Goal: Communication & Community: Participate in discussion

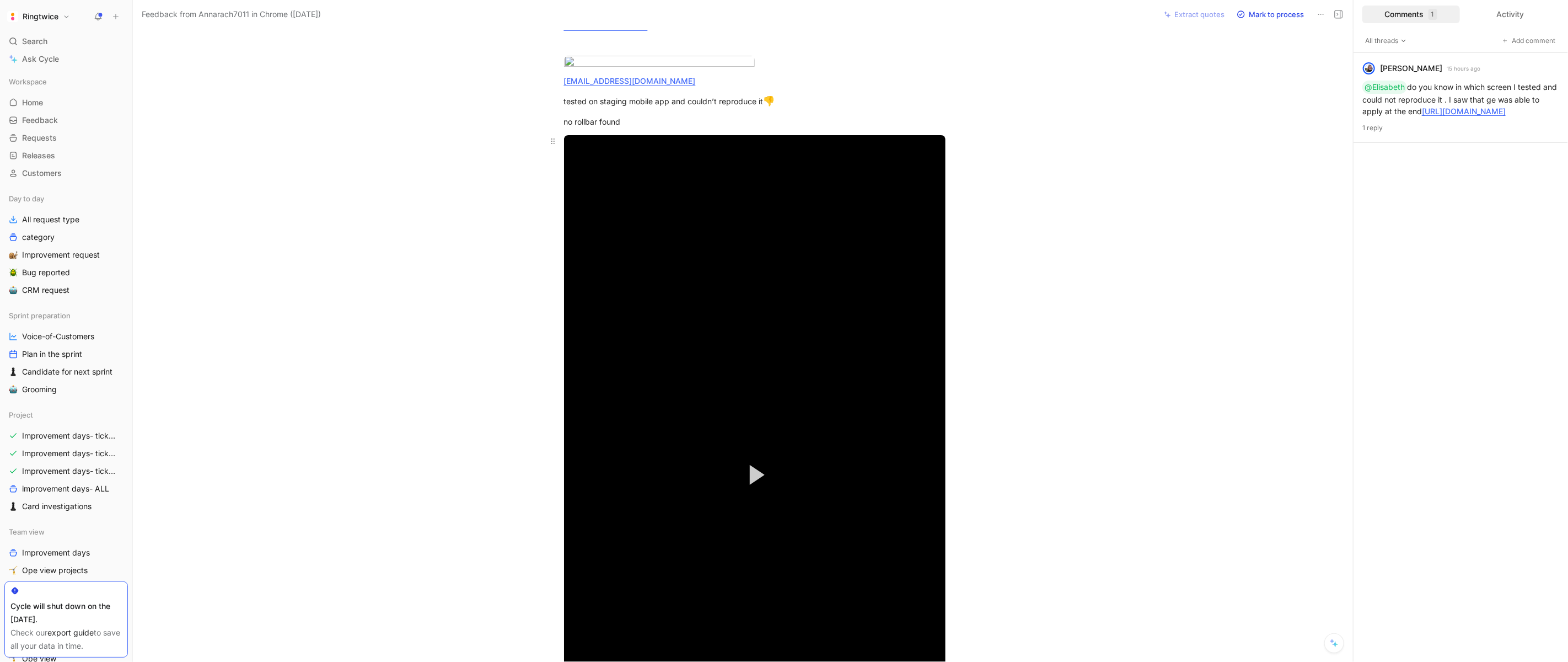
click at [747, 500] on button "Play Video" at bounding box center [755, 475] width 50 height 50
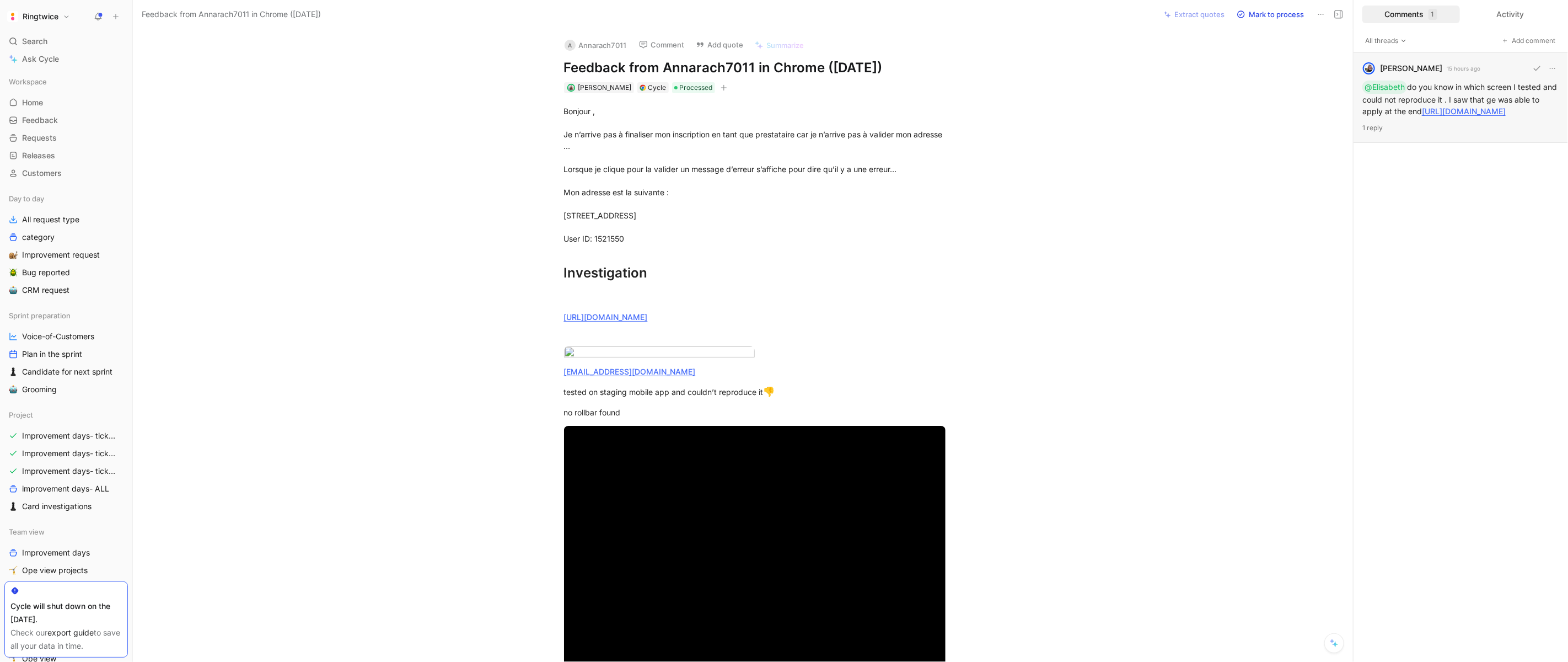
click at [1380, 133] on p "1 reply" at bounding box center [1460, 128] width 197 height 11
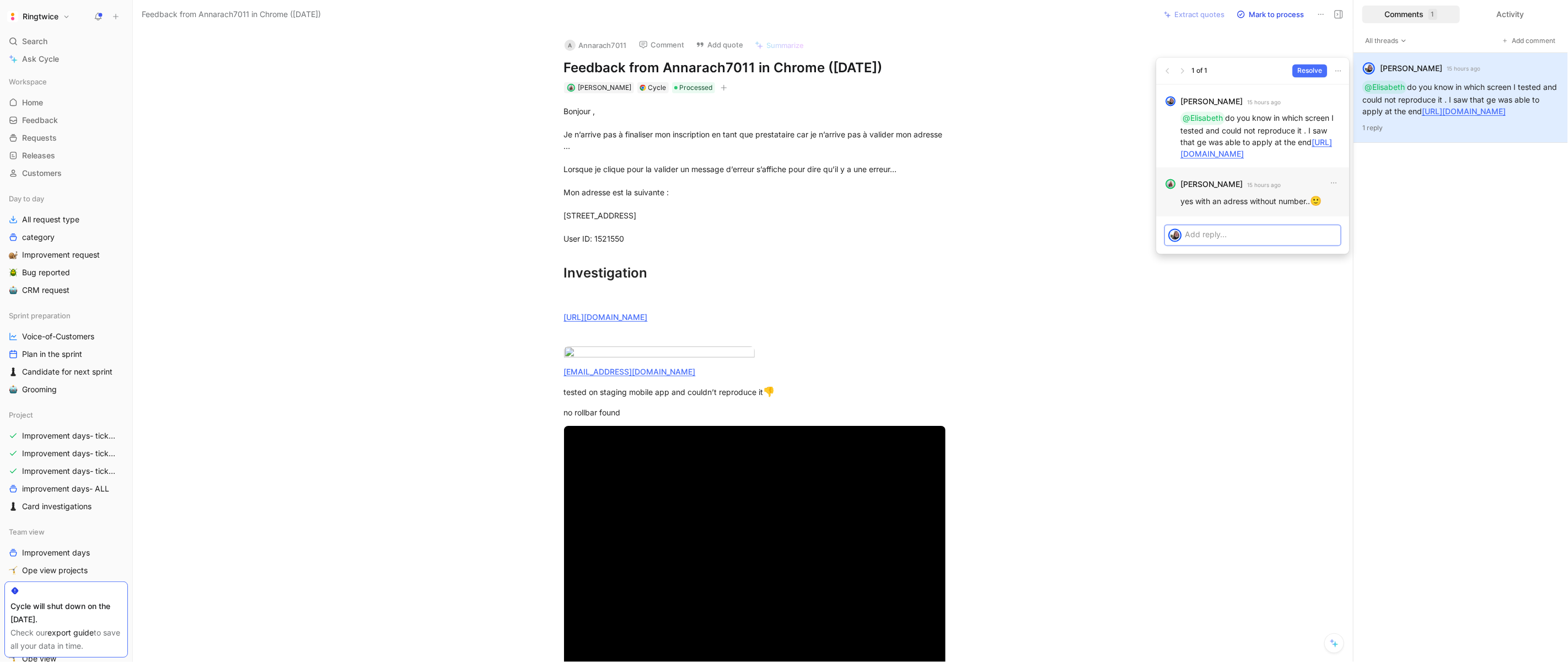
click at [1237, 240] on p at bounding box center [1261, 234] width 152 height 12
click at [1219, 252] on p "I put a number. What do you mean by that ? (you can" at bounding box center [1261, 240] width 152 height 23
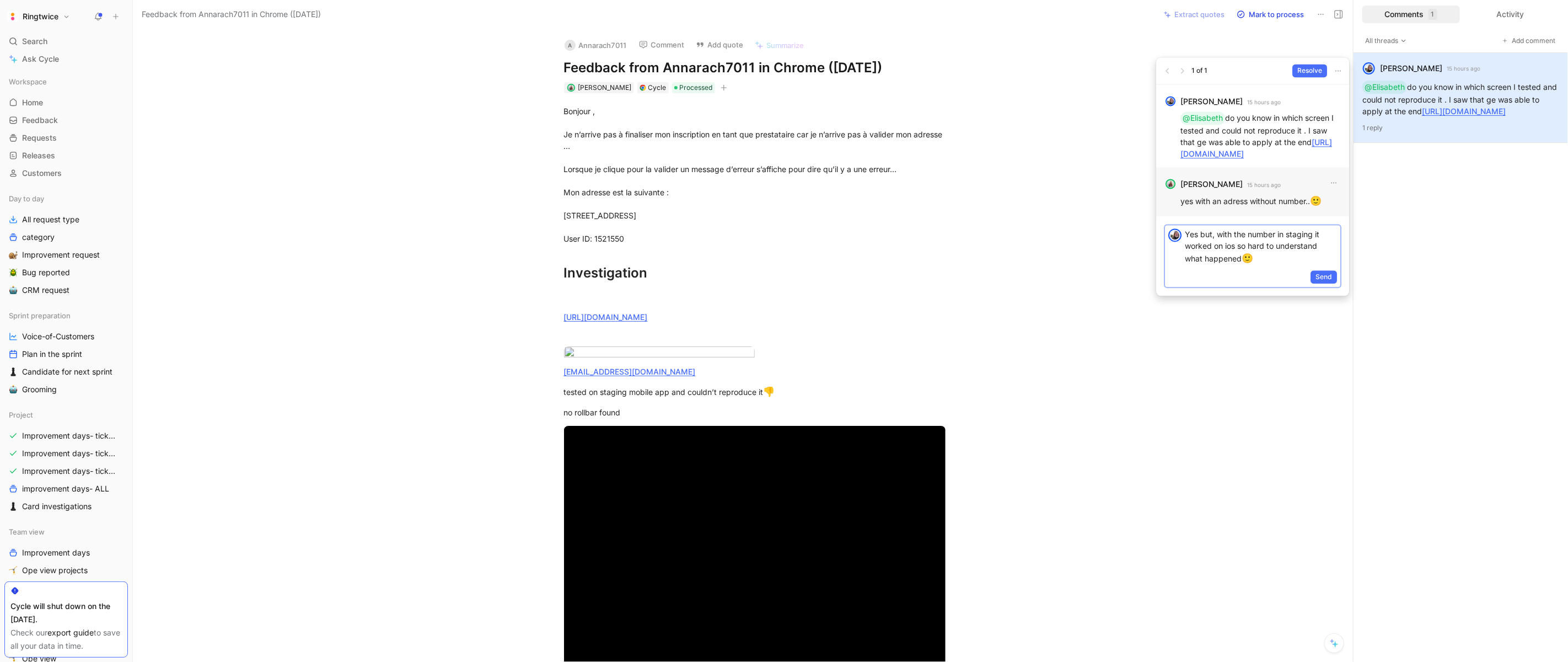
drag, startPoint x: 1267, startPoint y: 270, endPoint x: 1259, endPoint y: 269, distance: 8.1
click at [1259, 266] on p "Yes but, with the number in staging it worked on ios so hard to understand what…" at bounding box center [1261, 247] width 152 height 38
click at [1329, 283] on span "Send" at bounding box center [1323, 277] width 16 height 11
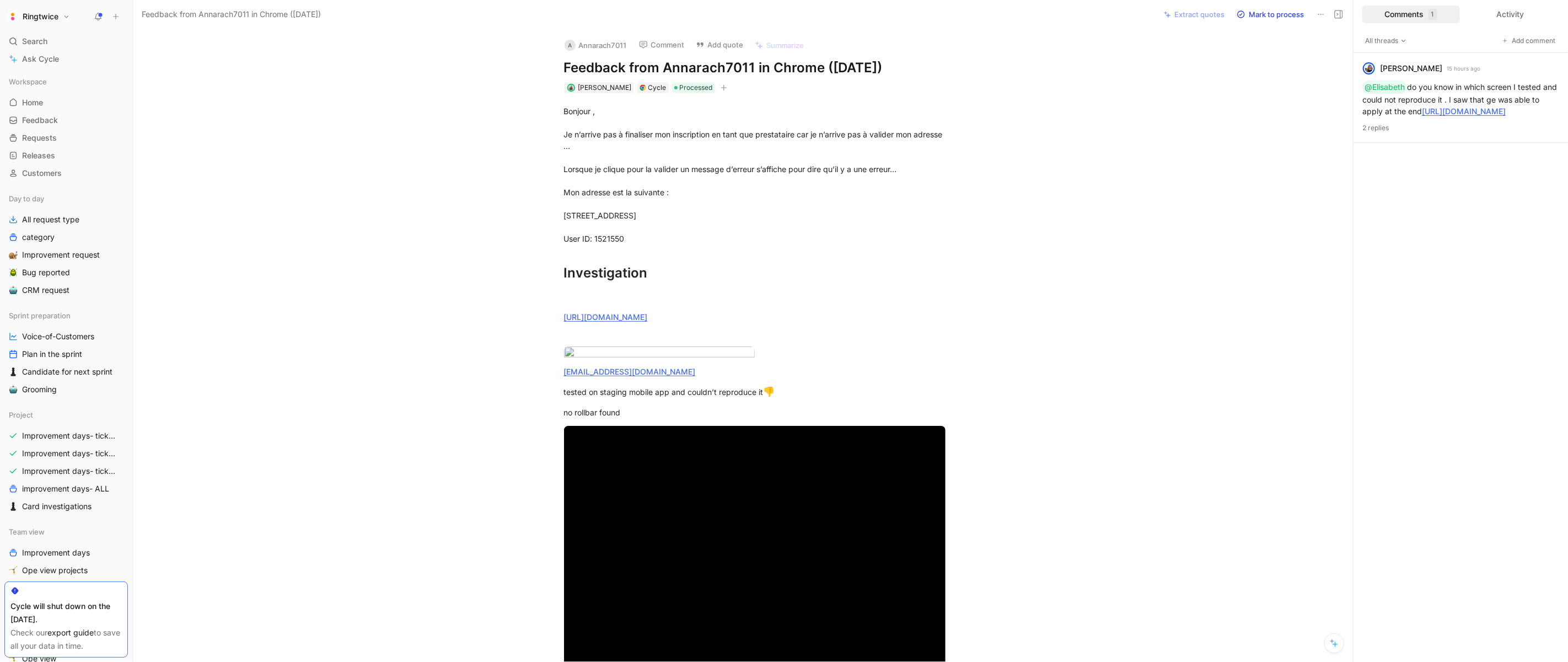
click at [94, 15] on icon at bounding box center [98, 16] width 9 height 9
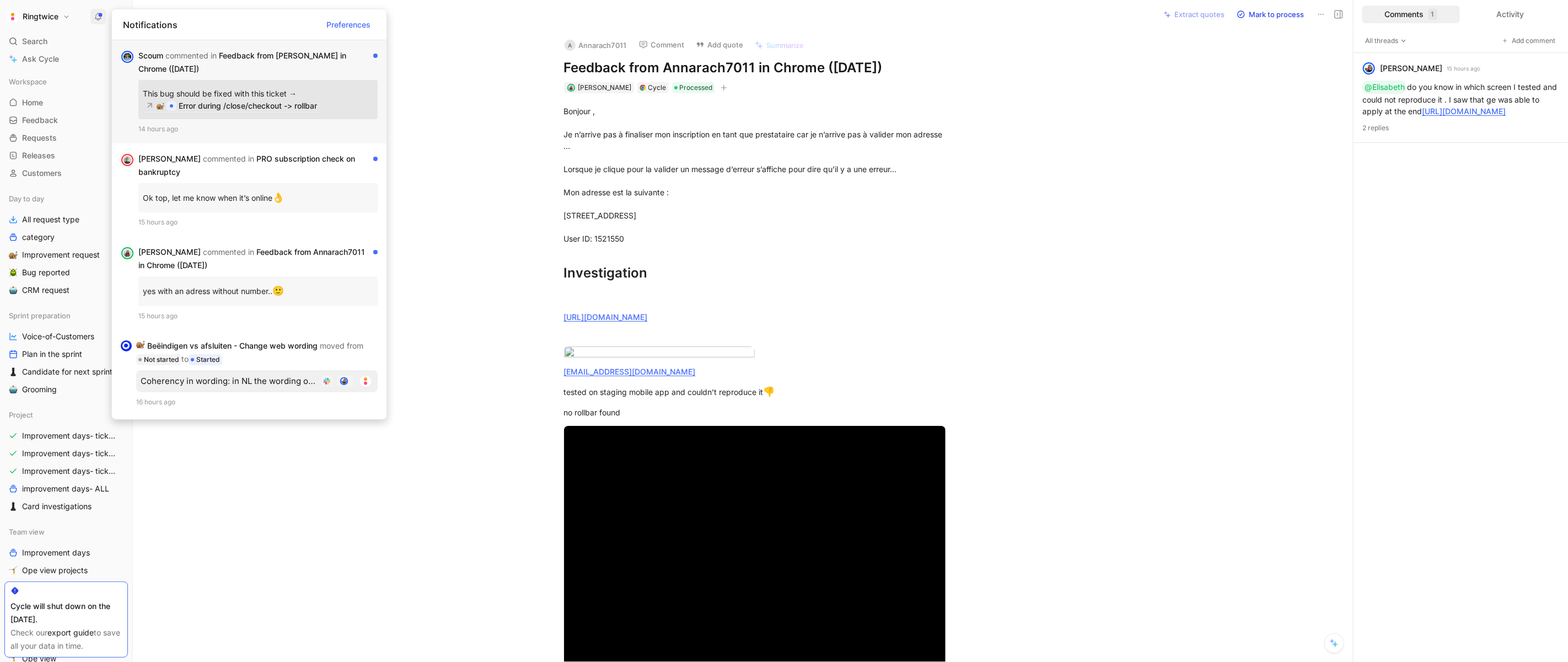
click at [229, 64] on div "Scoum commented in Feedback from Christa Milo in Chrome (Sep 26, 2025)" at bounding box center [253, 62] width 231 height 26
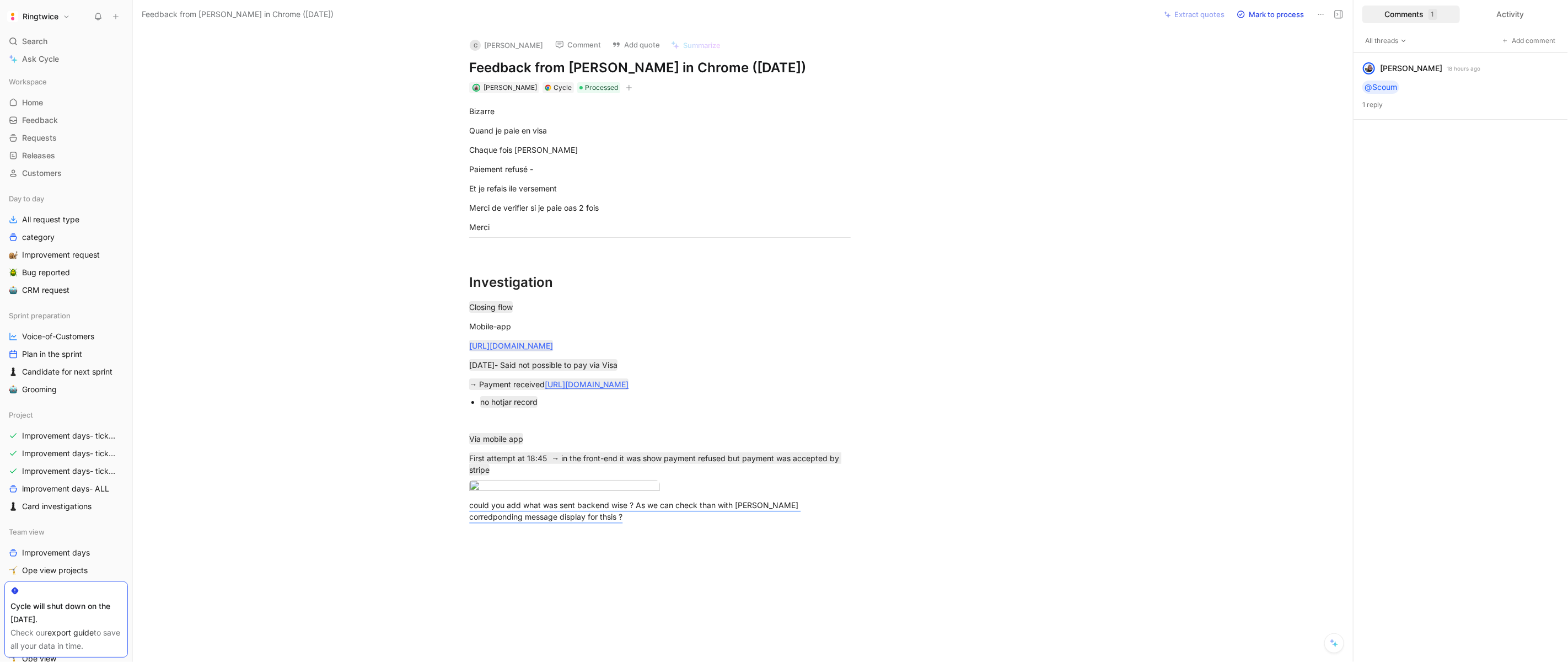
scroll to position [109, 0]
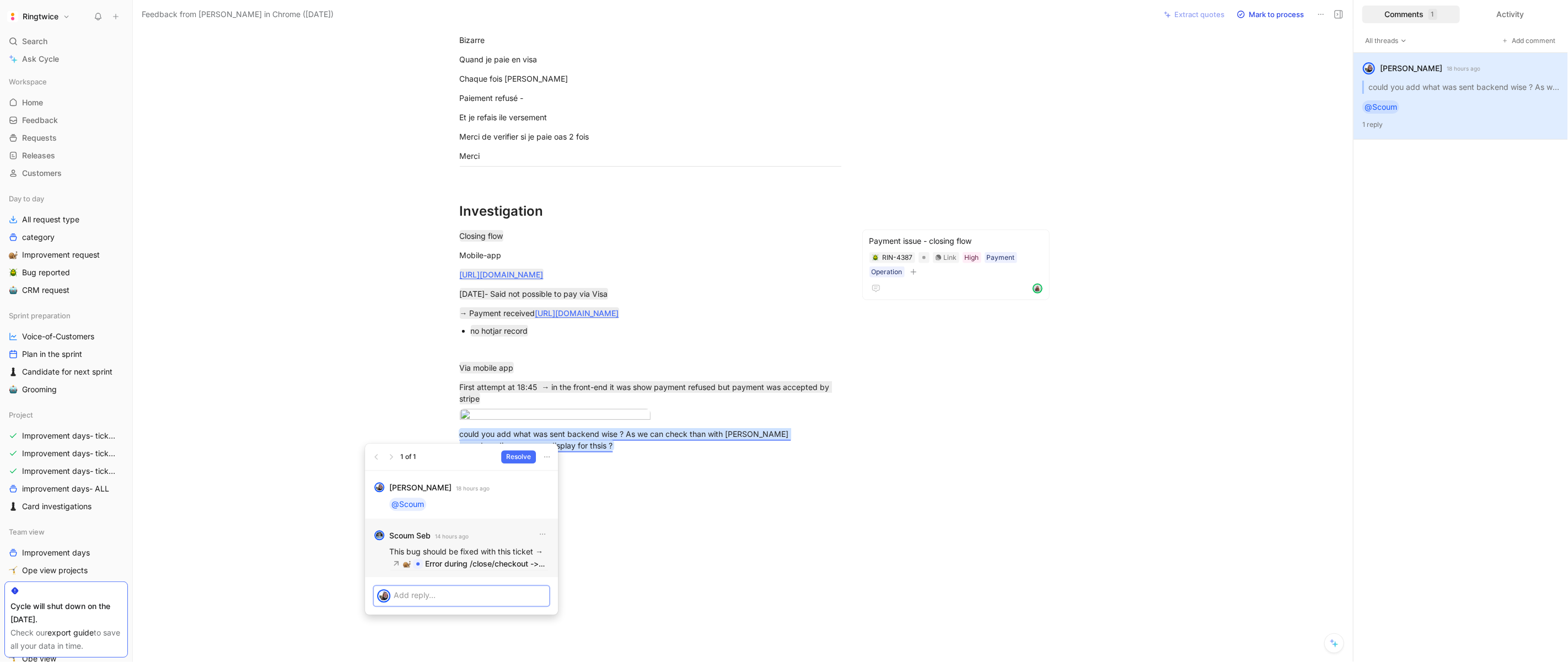
click at [471, 594] on p at bounding box center [470, 594] width 152 height 12
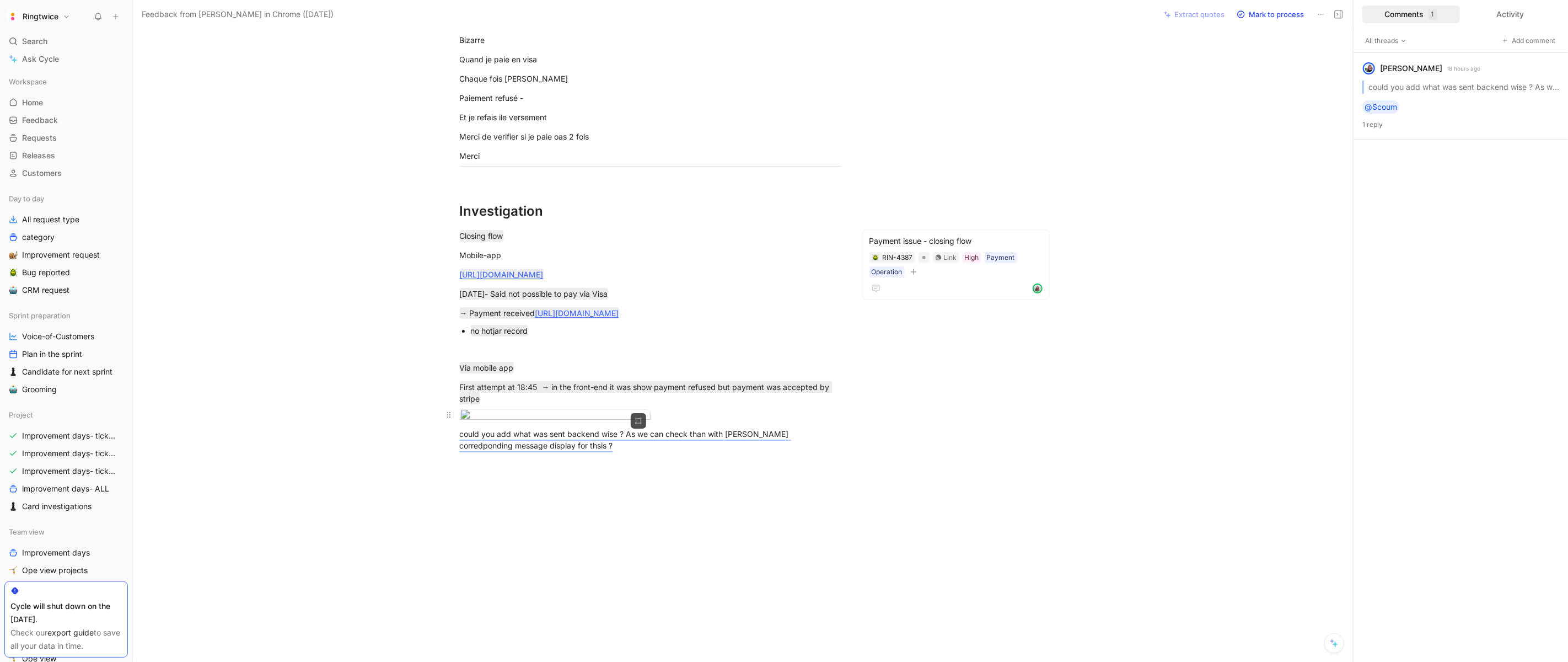
click at [512, 398] on body "Ringtwice Search ⌘ K Ask Cycle Workspace Home G then H Feedback G then F Reques…" at bounding box center [784, 331] width 1568 height 662
click at [492, 661] on div at bounding box center [784, 662] width 1568 height 0
click at [541, 325] on div "no hotjar record" at bounding box center [656, 330] width 371 height 12
drag, startPoint x: 541, startPoint y: 303, endPoint x: 477, endPoint y: 302, distance: 64.0
click at [477, 325] on div "no hotjar record" at bounding box center [656, 330] width 371 height 12
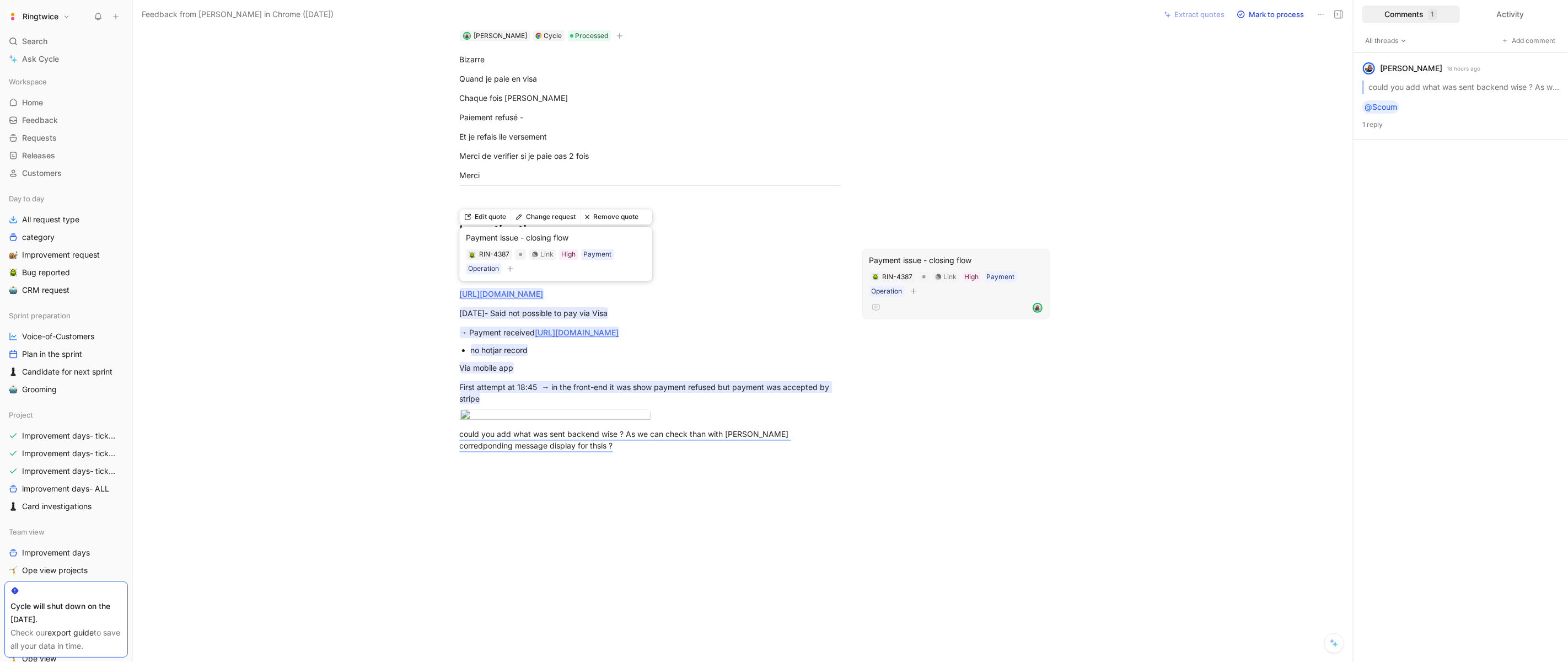
scroll to position [90, 0]
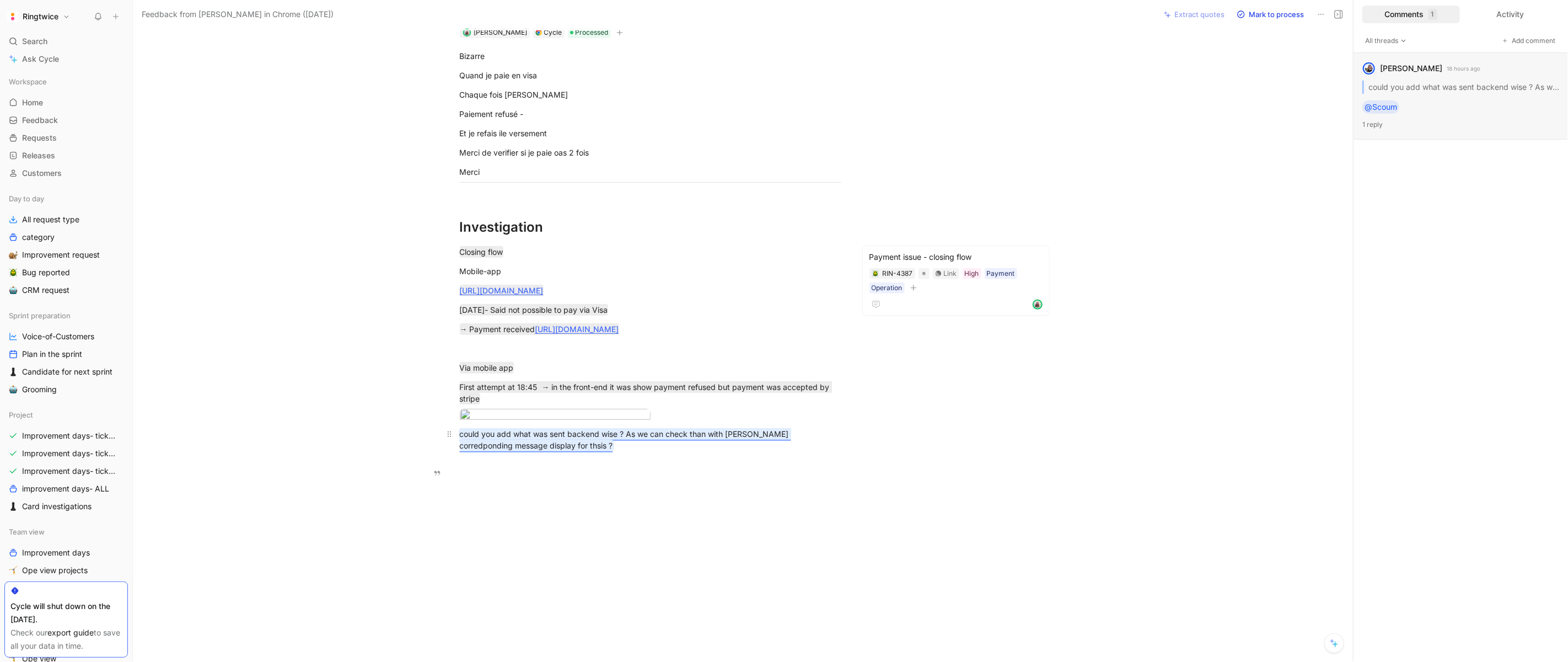
click at [588, 435] on mark "could you add what was sent backend wise ? As we can check than with Sam corred…" at bounding box center [625, 440] width 331 height 21
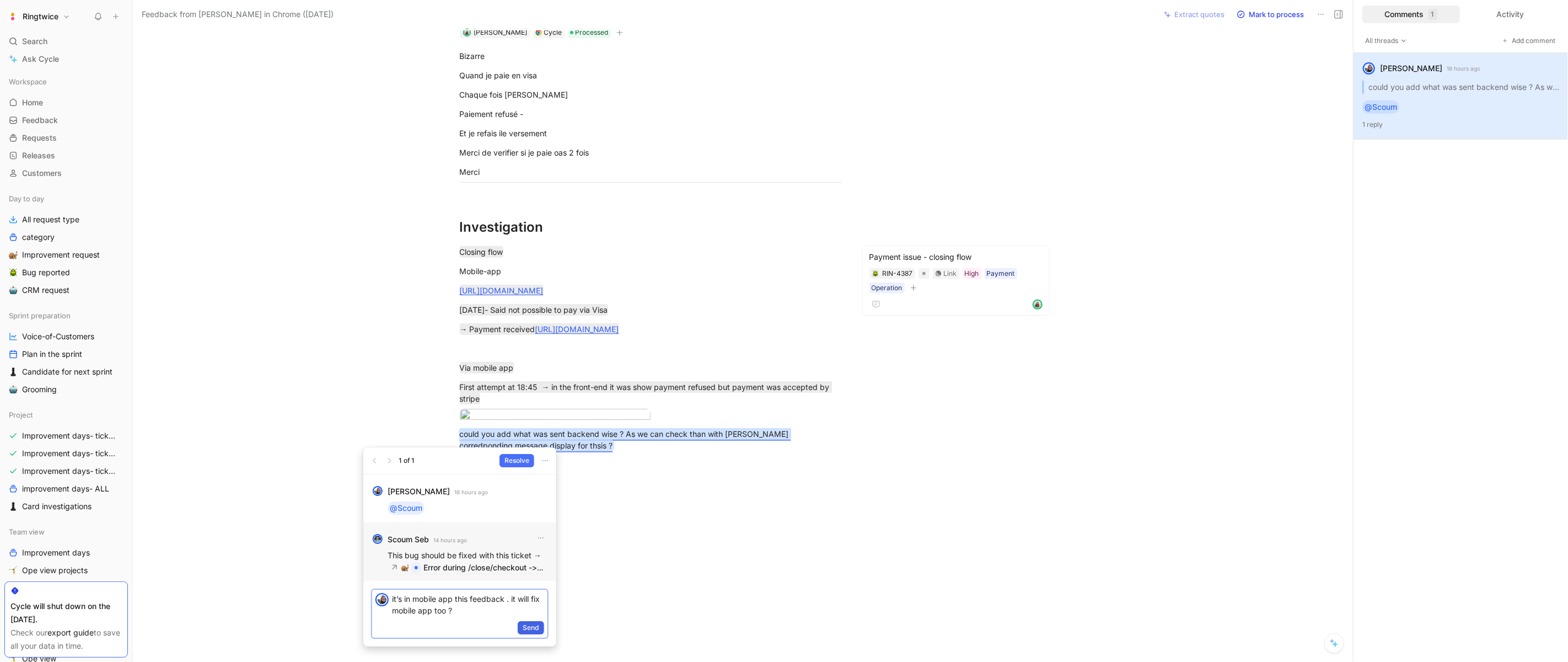
click at [532, 626] on span "Send" at bounding box center [531, 628] width 16 height 11
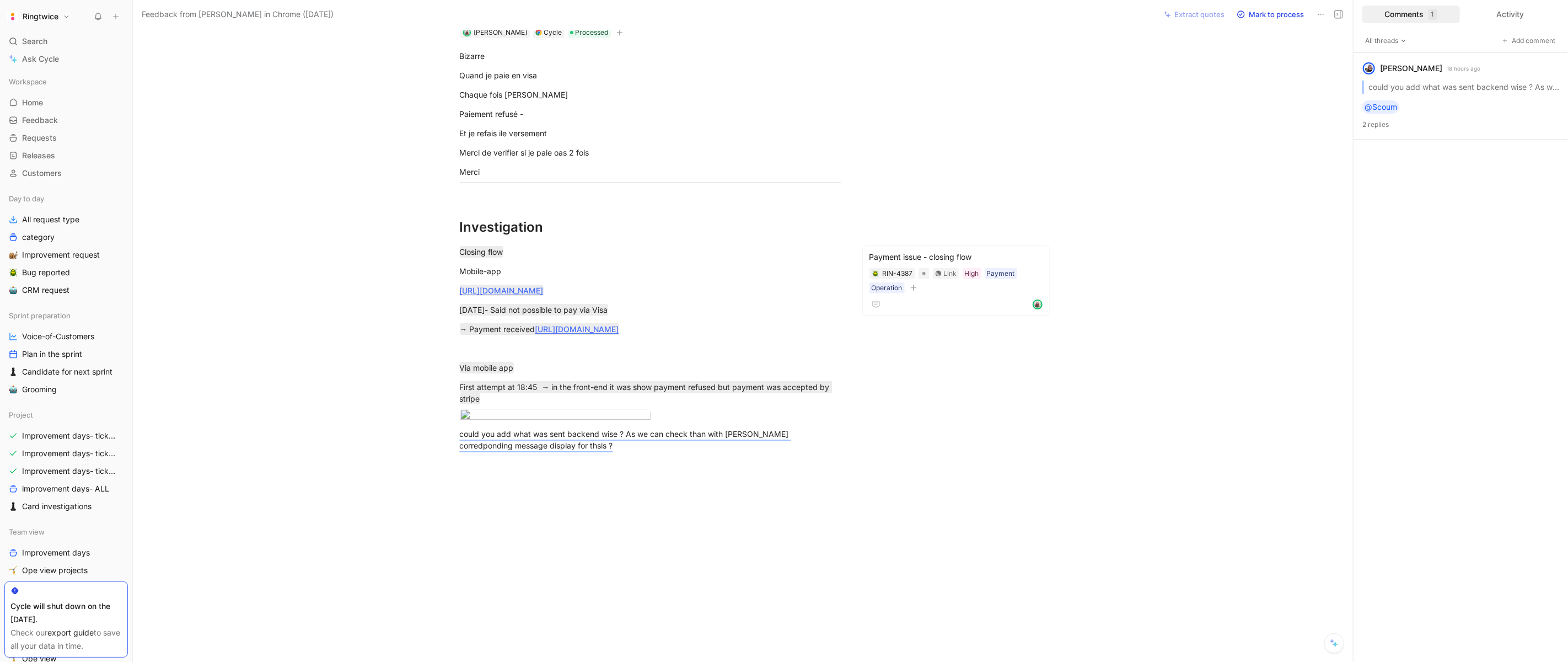
scroll to position [0, 0]
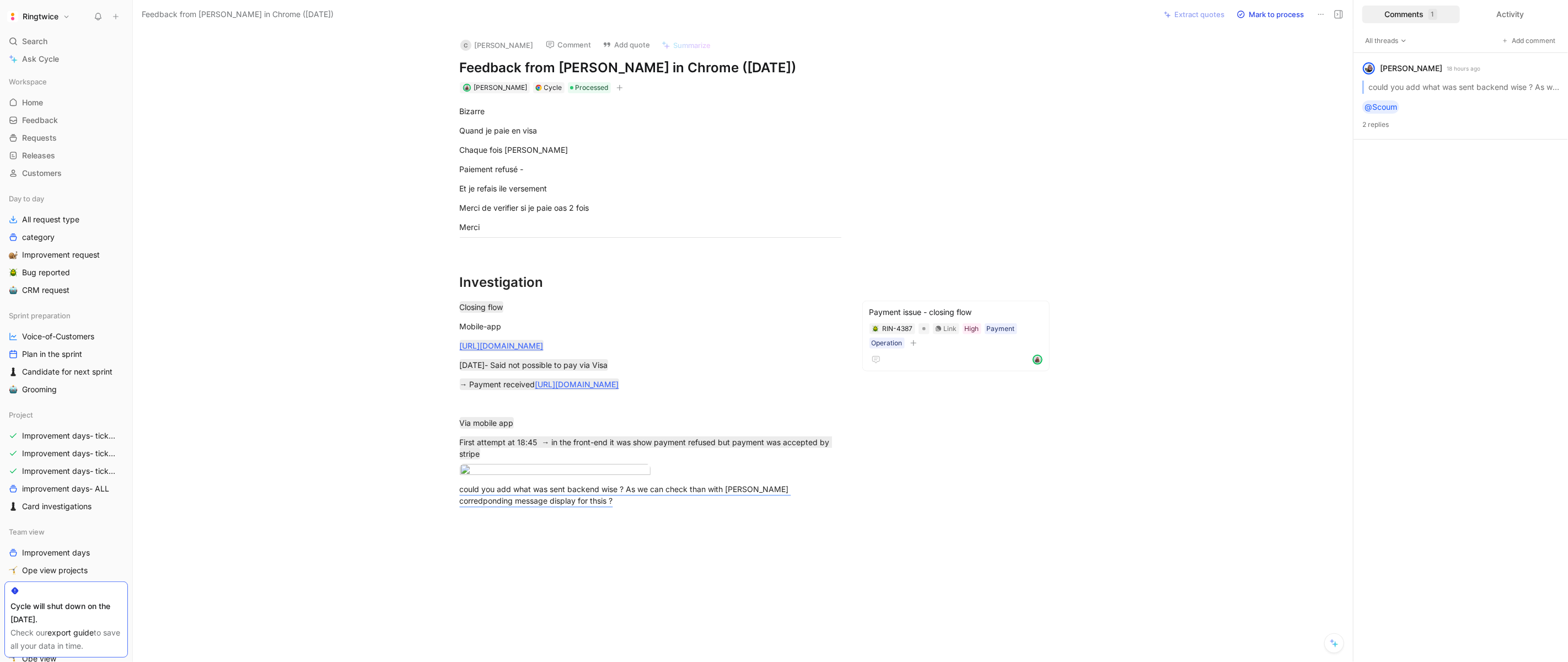
click at [97, 15] on icon at bounding box center [98, 16] width 9 height 9
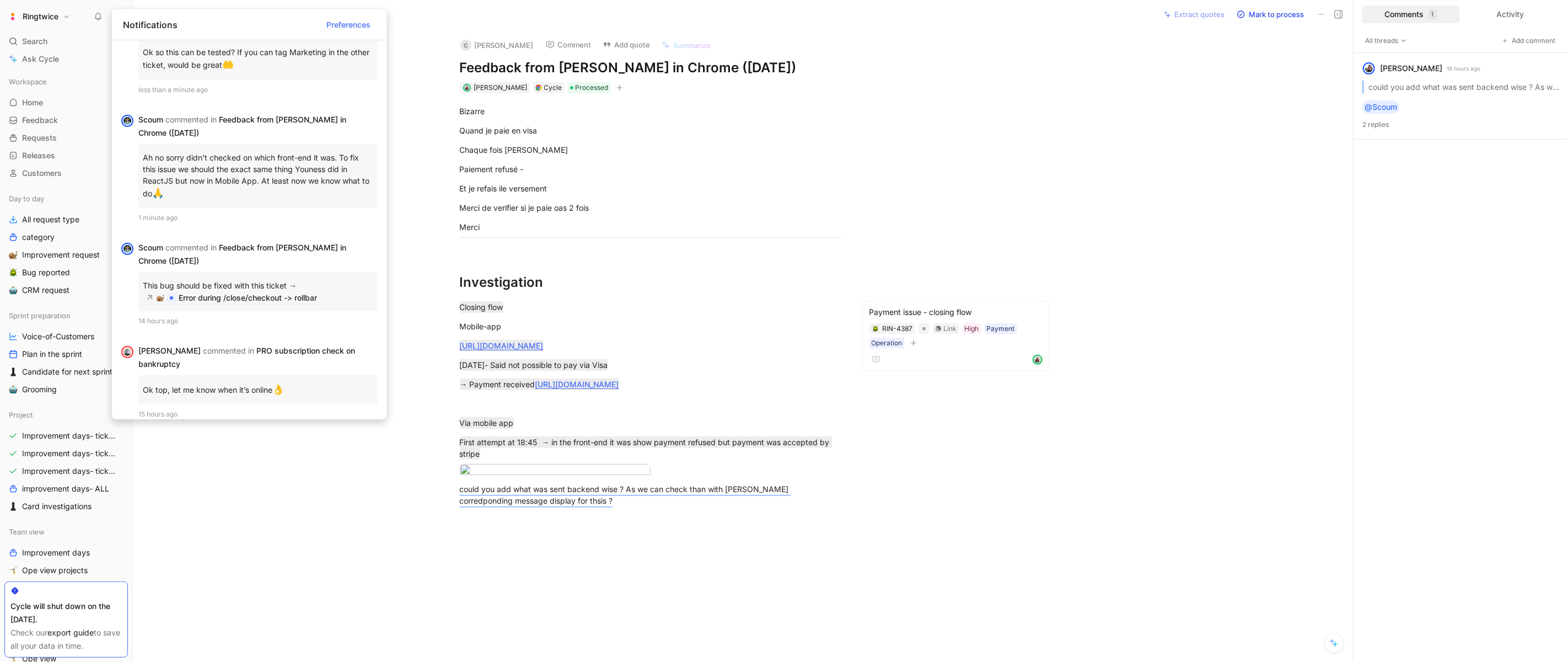
scroll to position [225, 0]
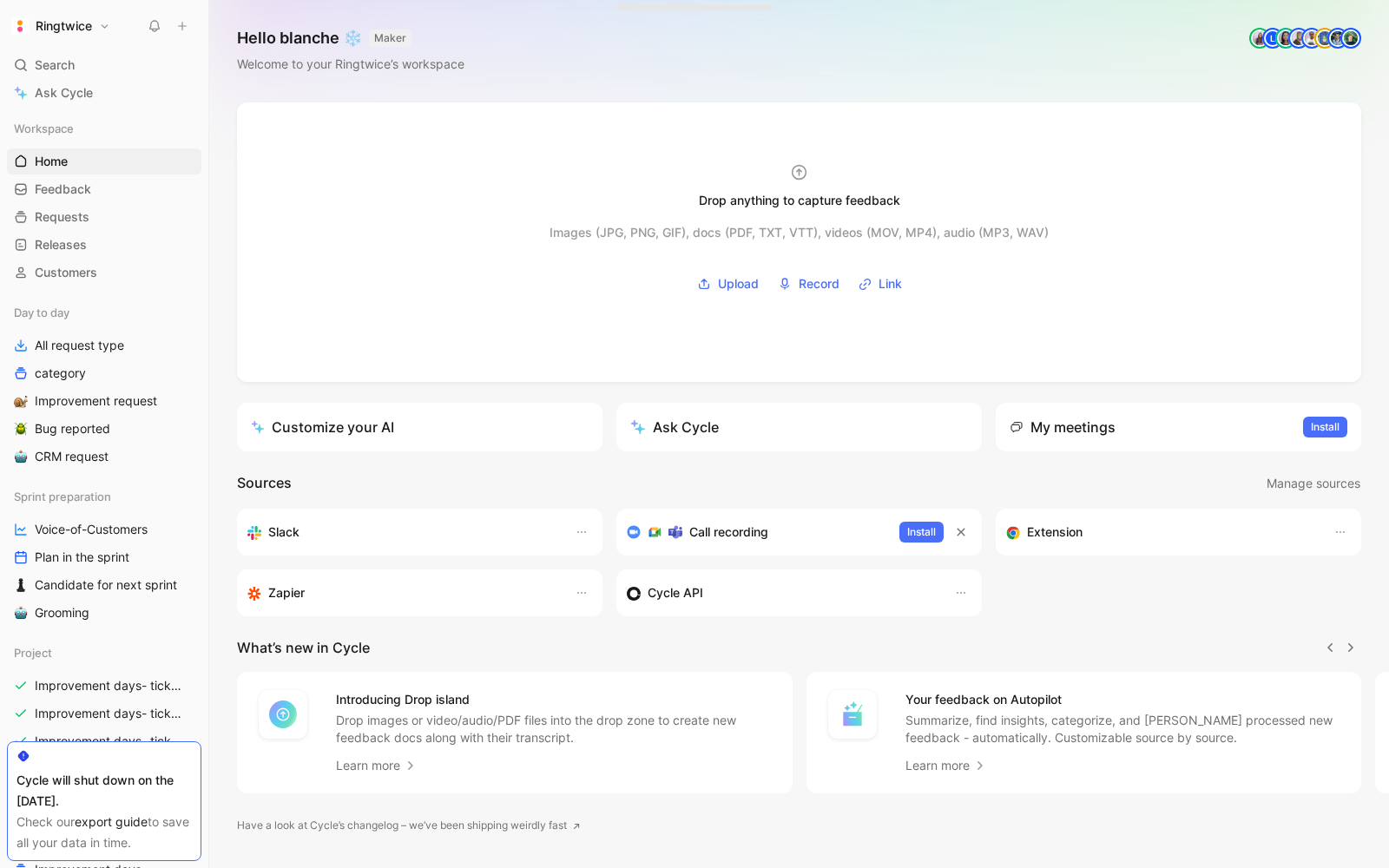
scroll to position [35, 0]
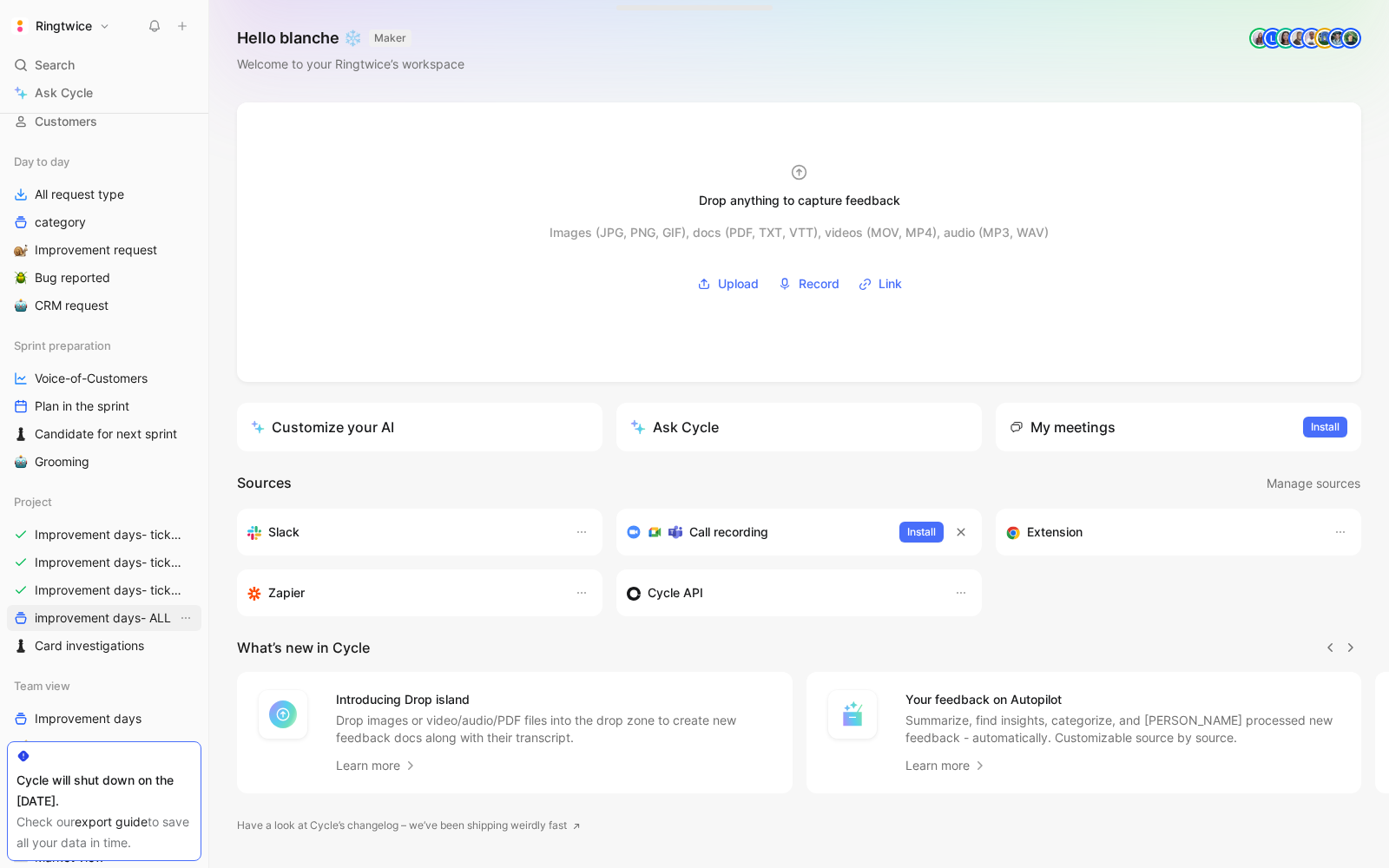
scroll to position [125, 0]
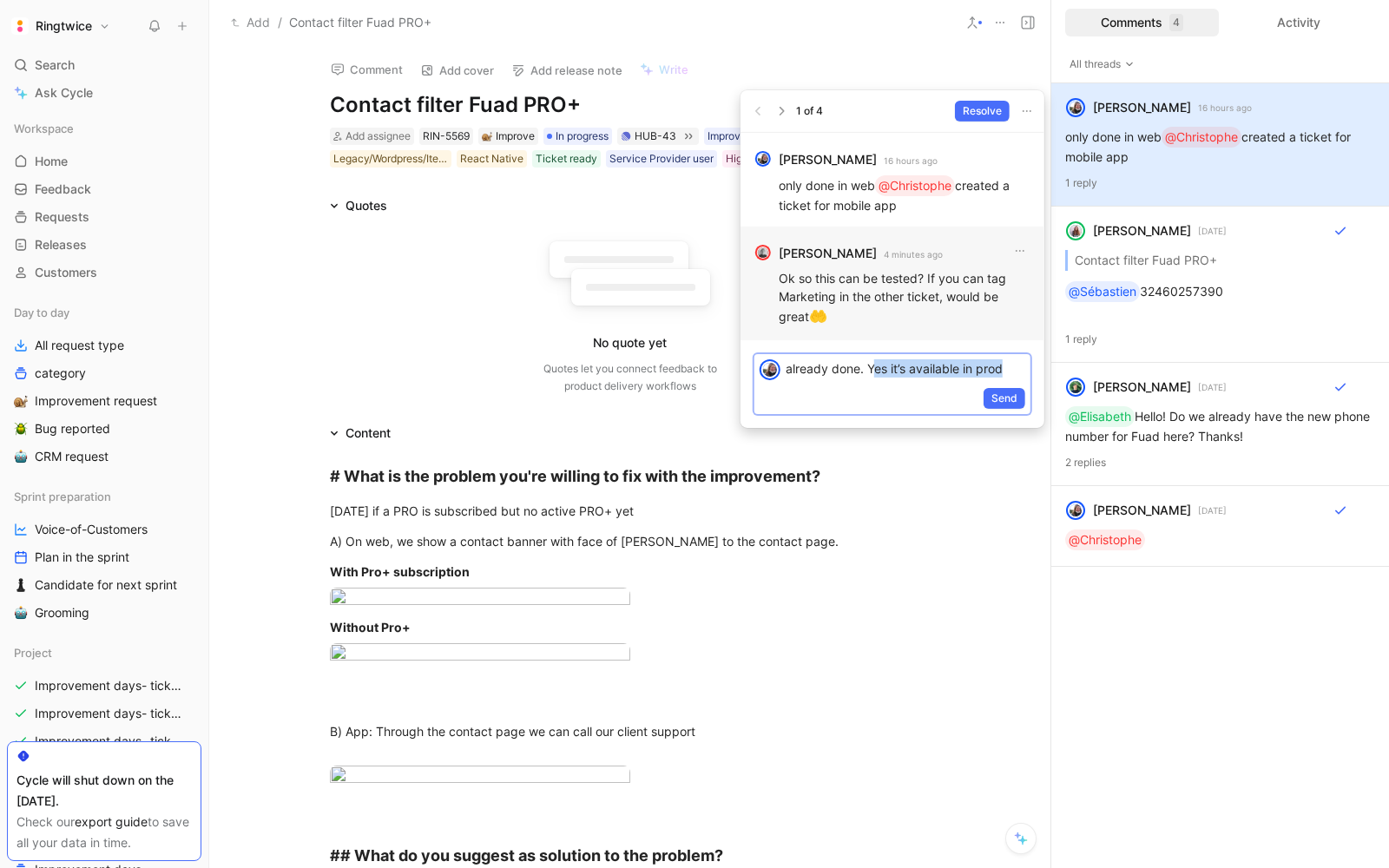
drag, startPoint x: 875, startPoint y: 370, endPoint x: 1018, endPoint y: 373, distance: 143.0
click at [1018, 373] on p "already done. Yes it’s available in prod" at bounding box center [906, 367] width 240 height 18
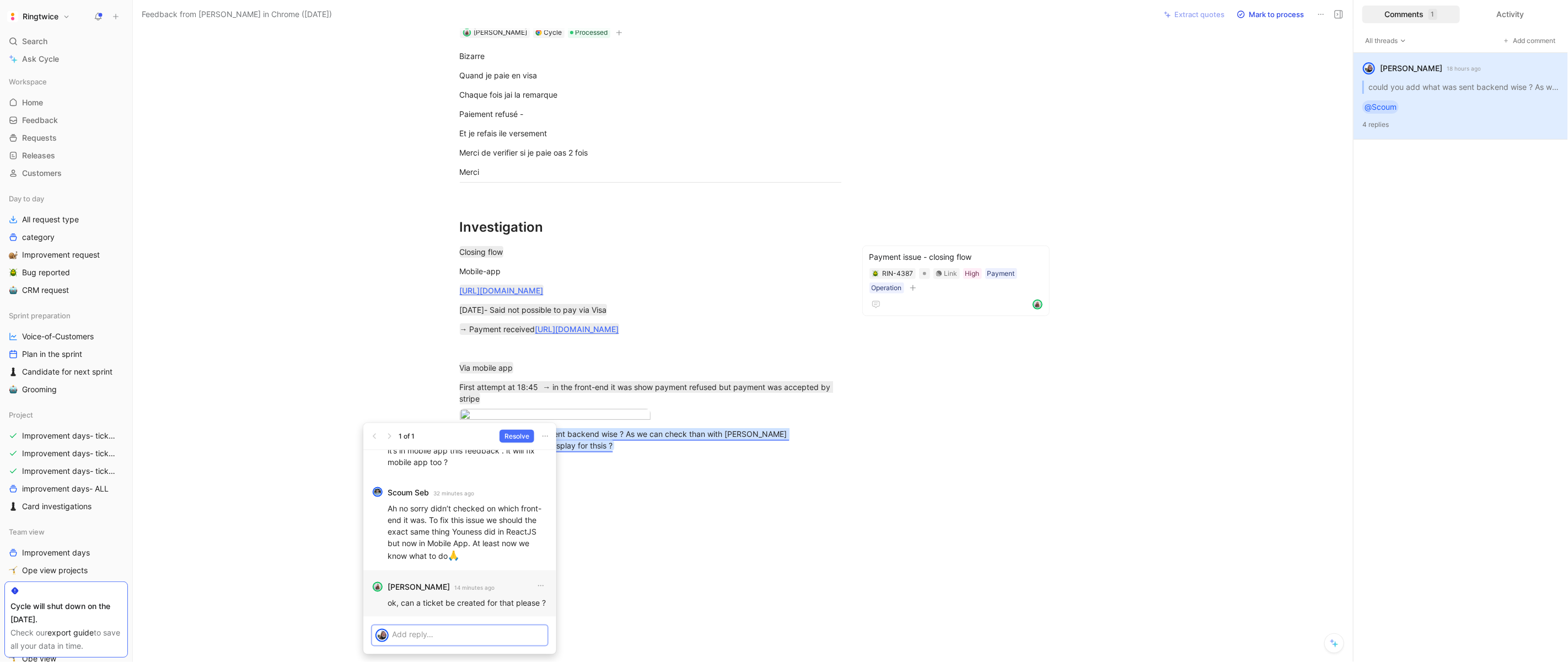
click at [431, 638] on p at bounding box center [468, 635] width 152 height 12
click at [420, 626] on div at bounding box center [469, 635] width 155 height 18
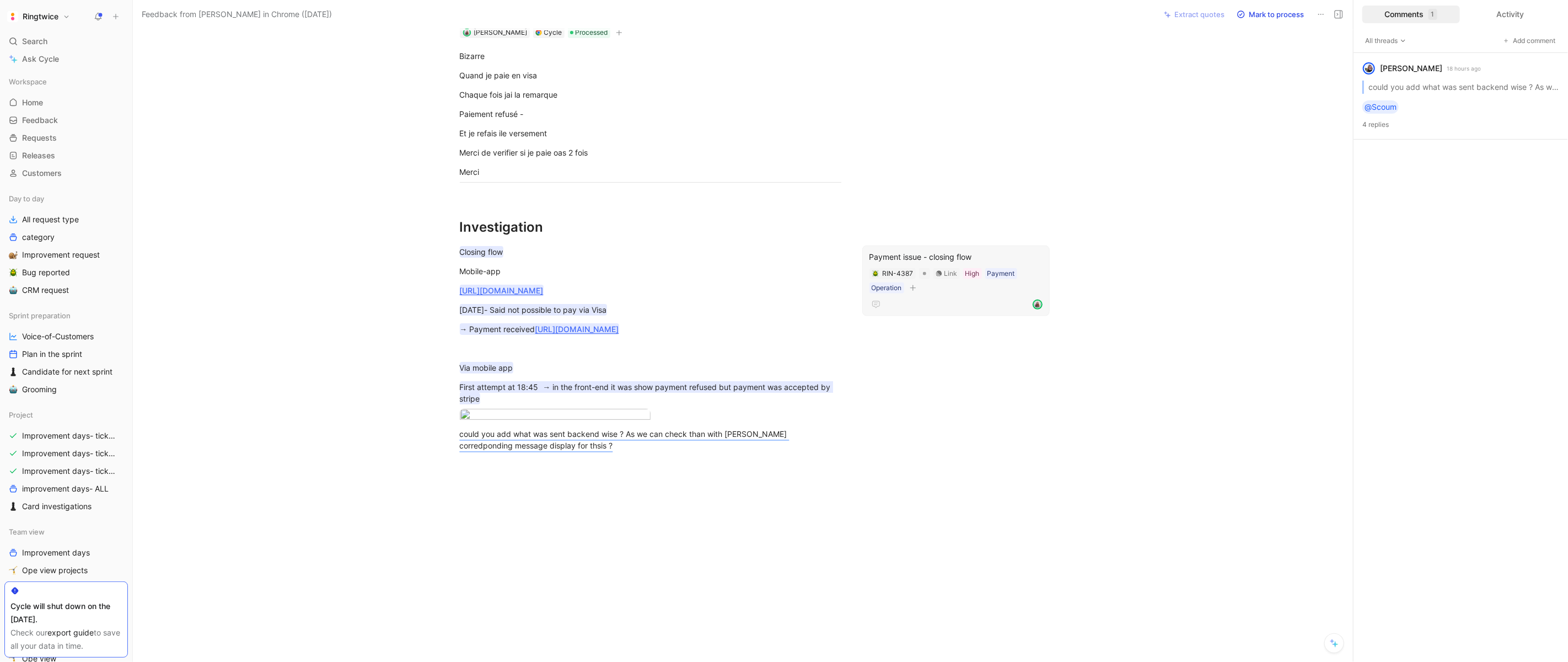
click at [976, 298] on div at bounding box center [956, 305] width 173 height 13
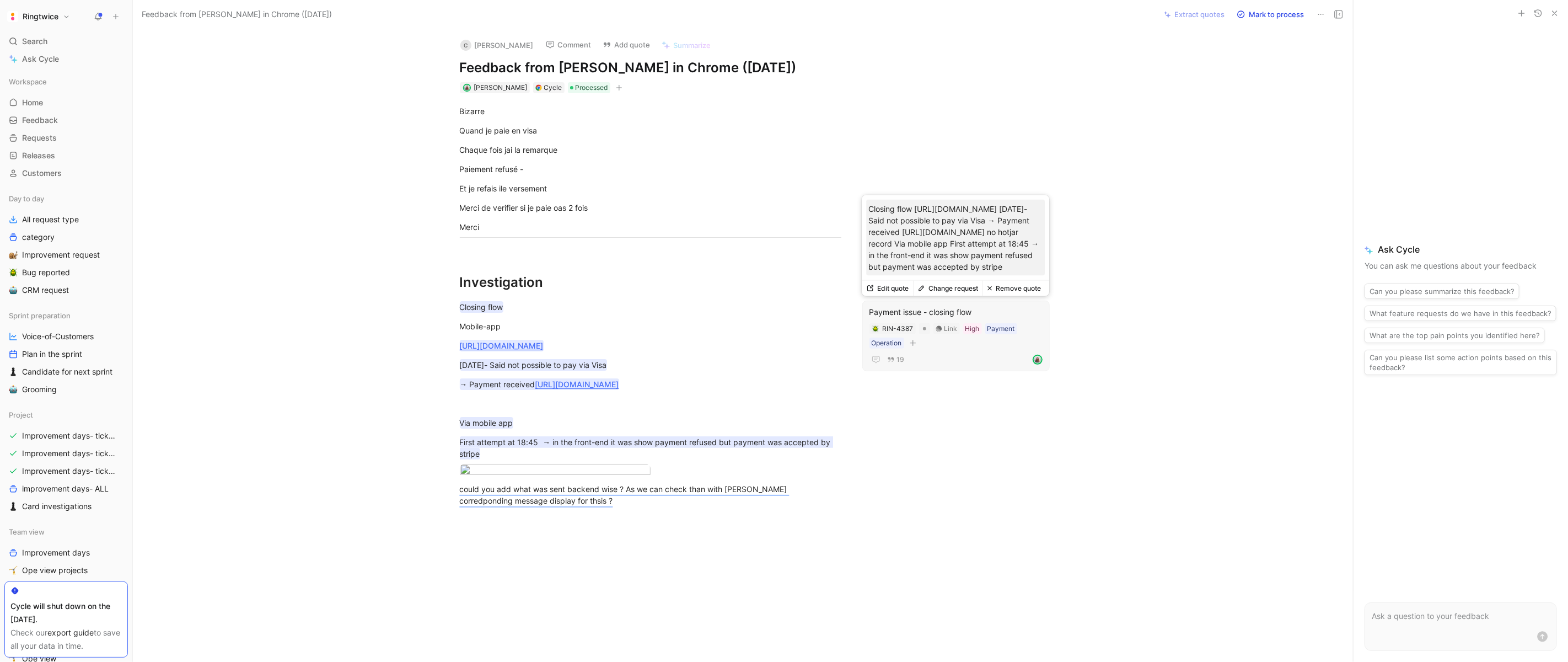
click at [1016, 309] on div "Payment issue - closing flow" at bounding box center [956, 312] width 173 height 13
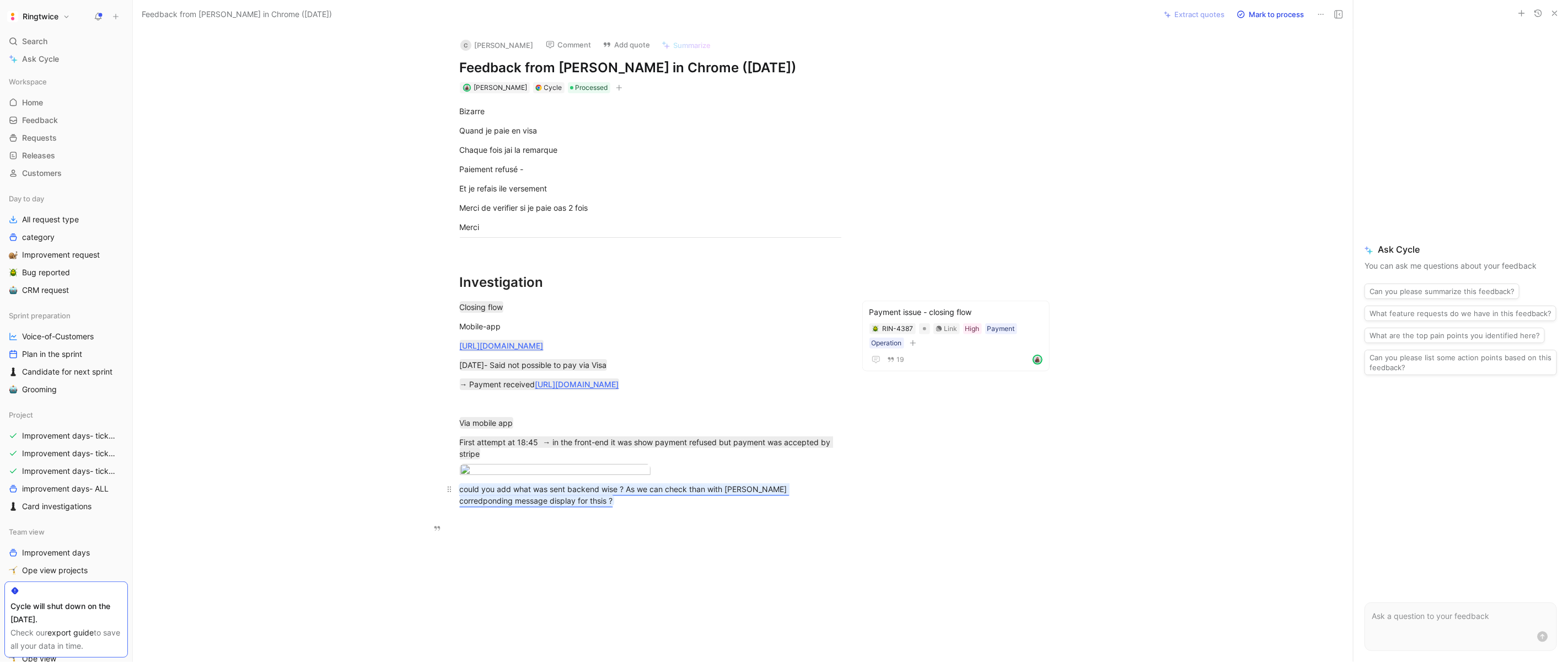
click at [660, 505] on mark "could you add what was sent backend wise ? As we can check than with Sam corred…" at bounding box center [625, 495] width 330 height 21
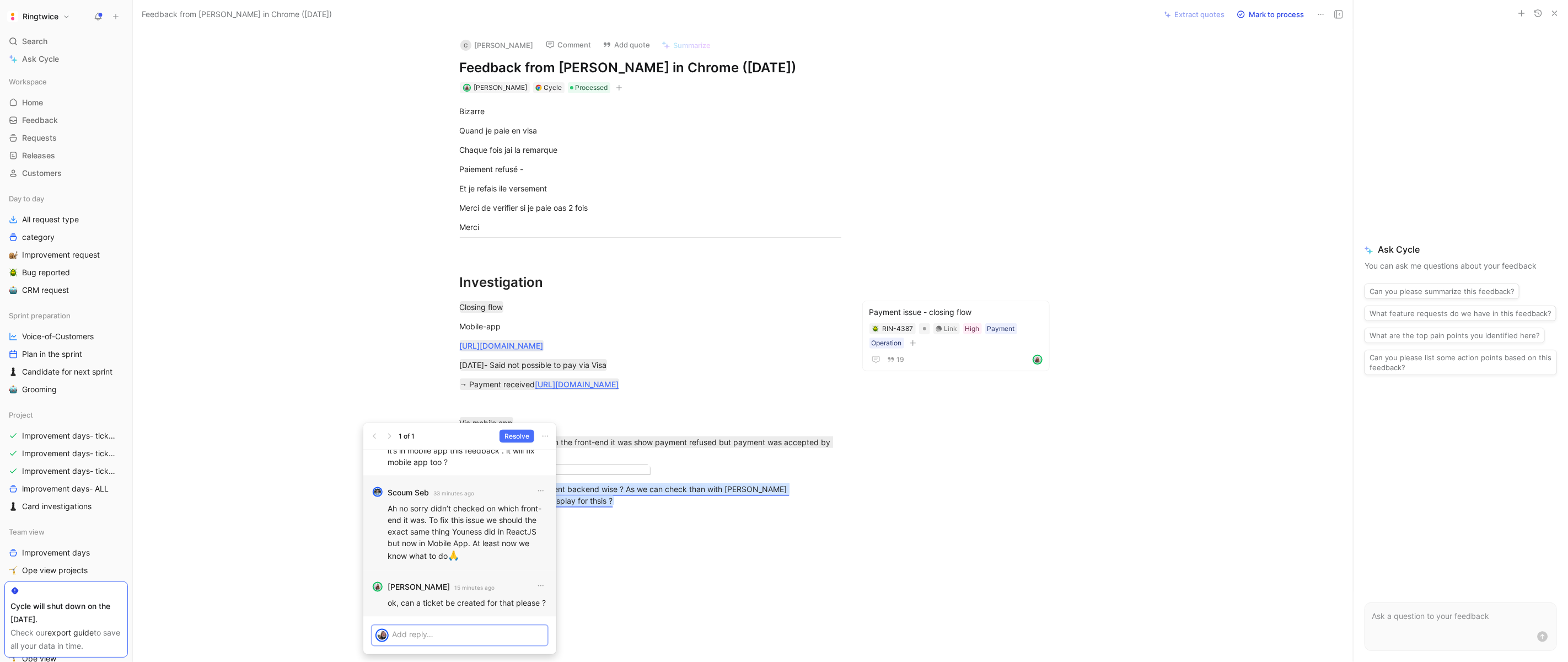
scroll to position [-140, 0]
click at [452, 540] on div "Error during /close/checkout -> rollbar" at bounding box center [484, 543] width 121 height 13
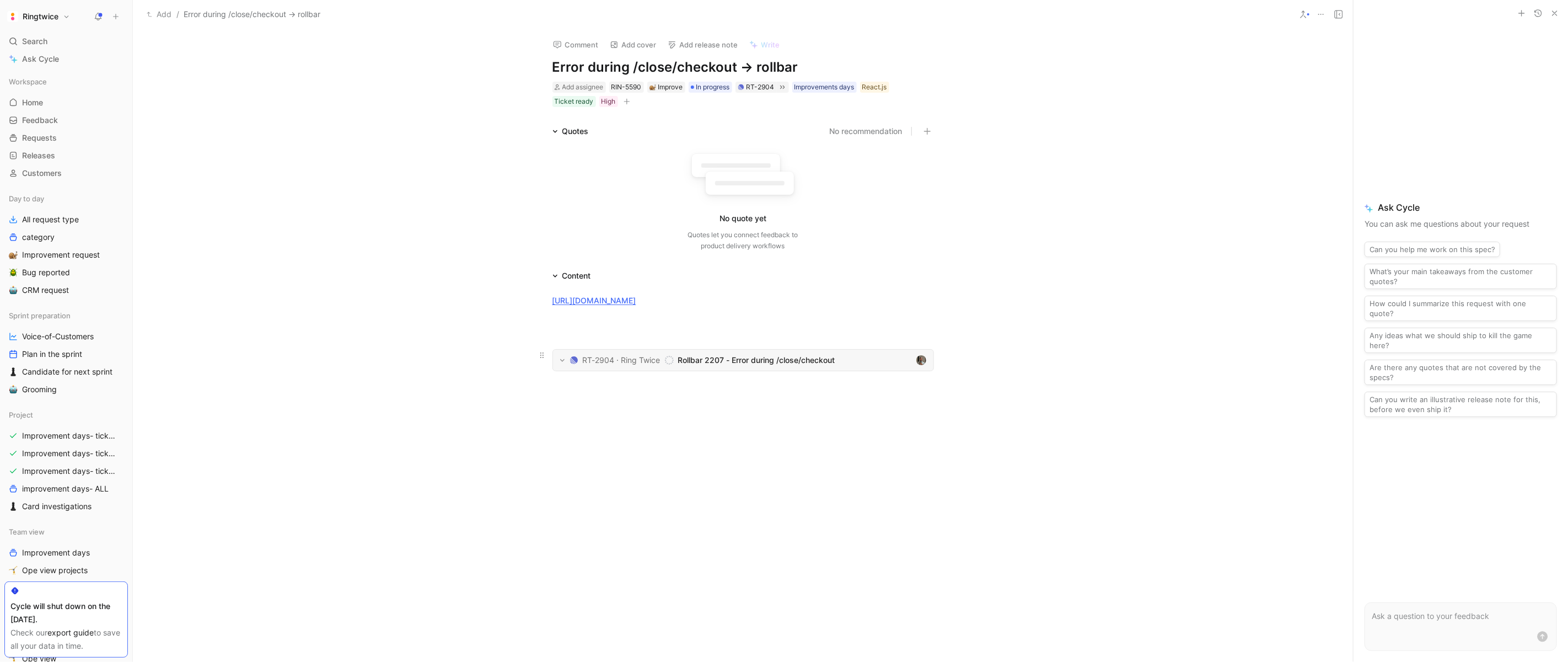
click at [741, 360] on span "Rollbar 2207 - Error during /close/checkout" at bounding box center [794, 361] width 233 height 13
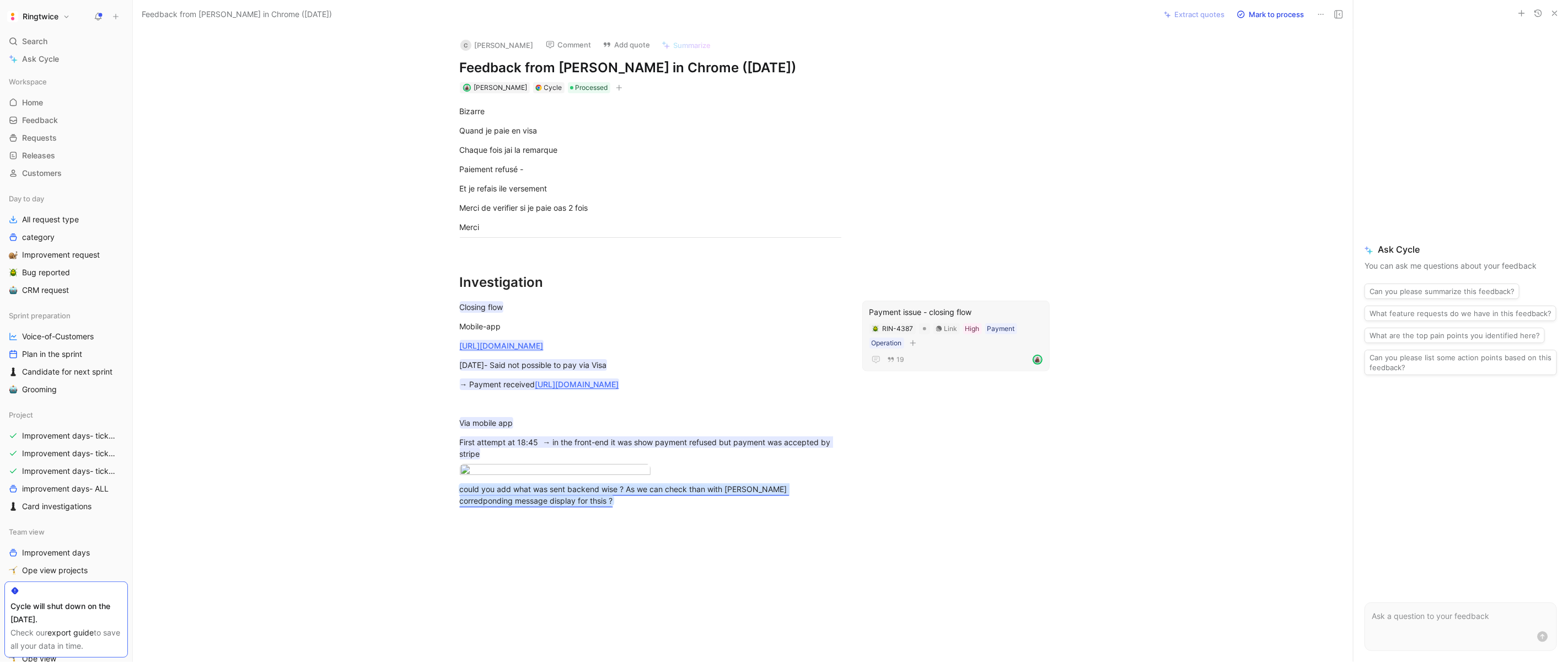
click at [969, 353] on div "19" at bounding box center [956, 360] width 173 height 13
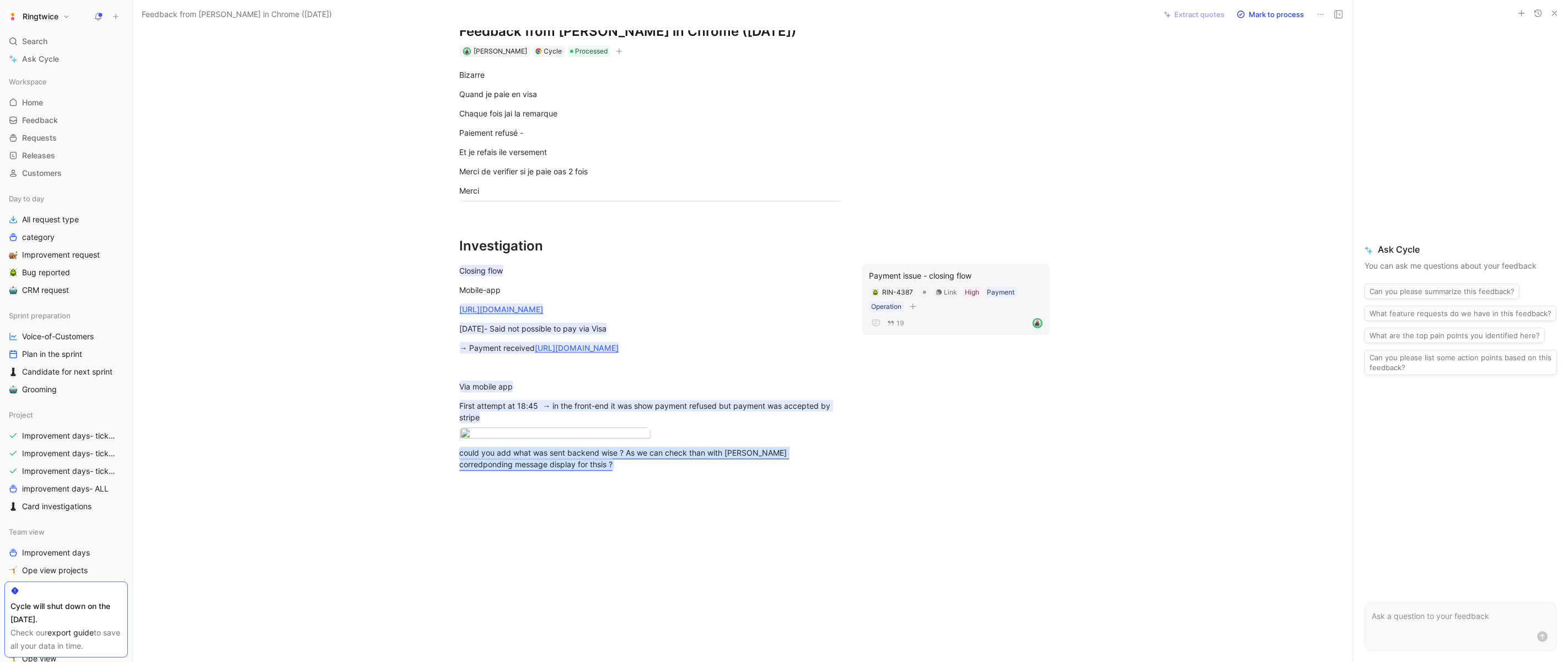
scroll to position [38, 0]
click at [499, 468] on mark "could you add what was sent backend wise ? As we can check than with Sam corred…" at bounding box center [625, 457] width 330 height 21
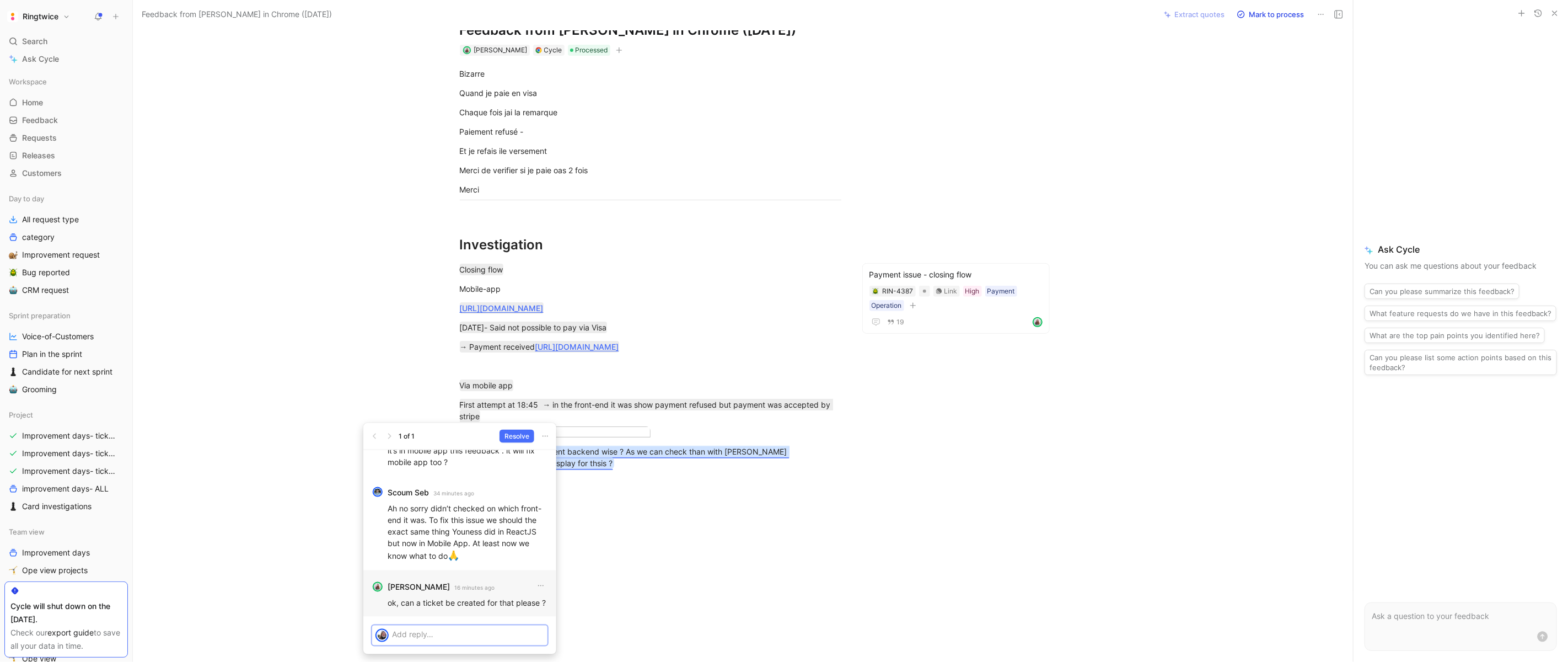
click at [468, 631] on p at bounding box center [468, 635] width 152 height 12
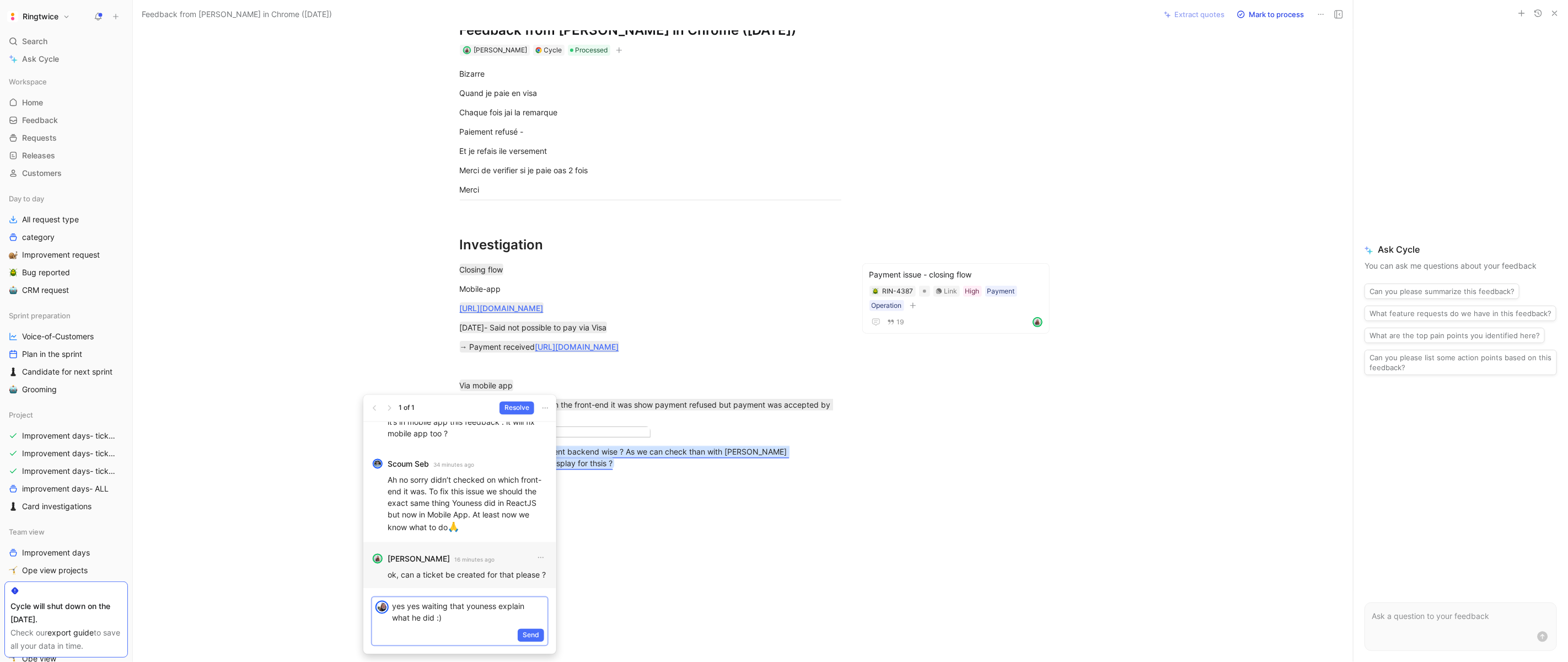
click at [467, 599] on div "yes yes waiting that youness explain what he did :)" at bounding box center [469, 612] width 155 height 30
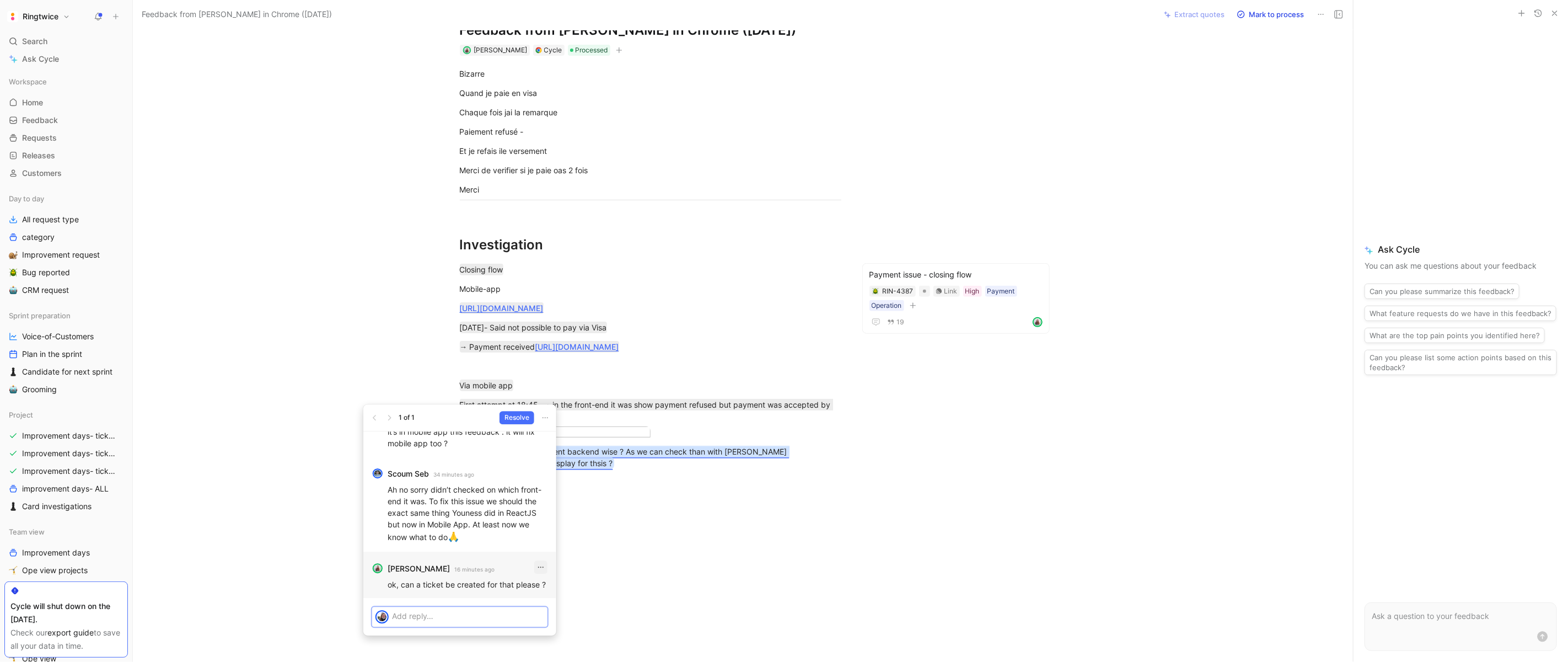
click at [541, 568] on icon "button" at bounding box center [541, 567] width 9 height 9
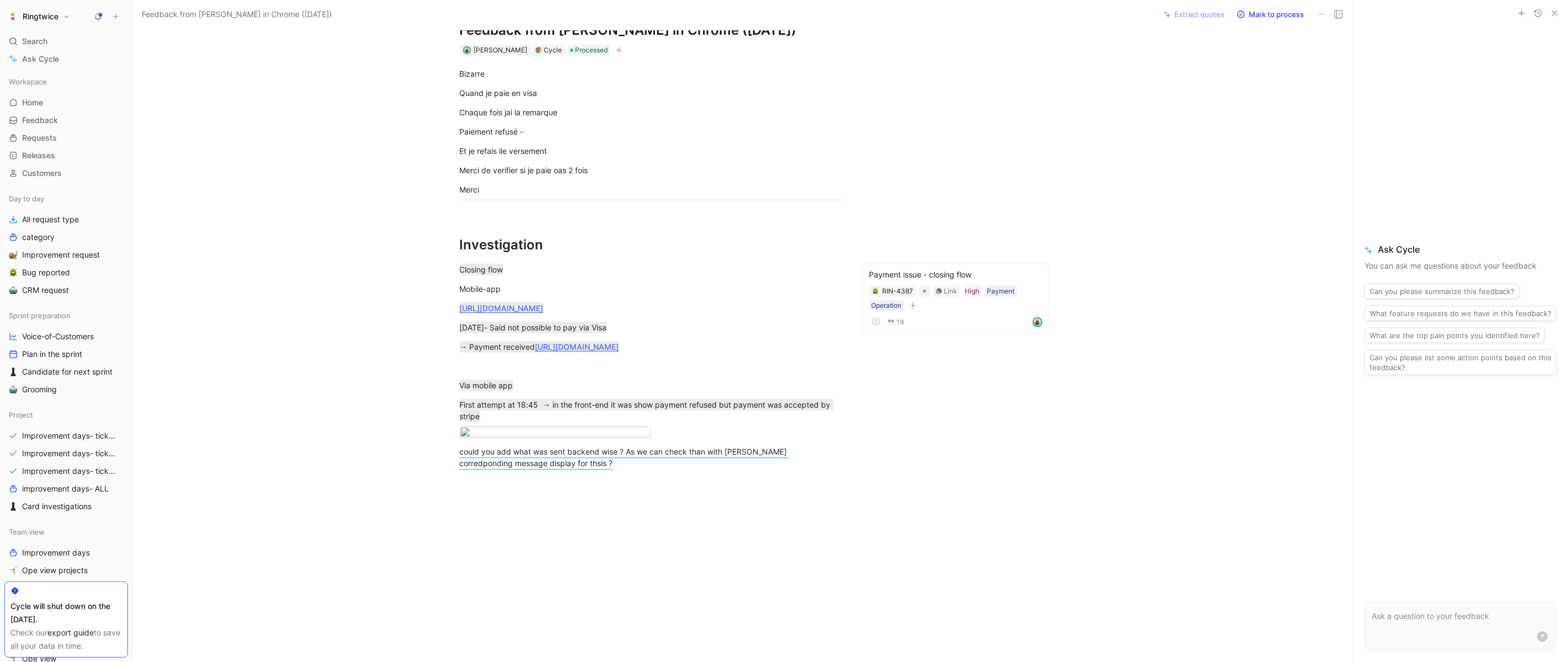
scroll to position [0, 0]
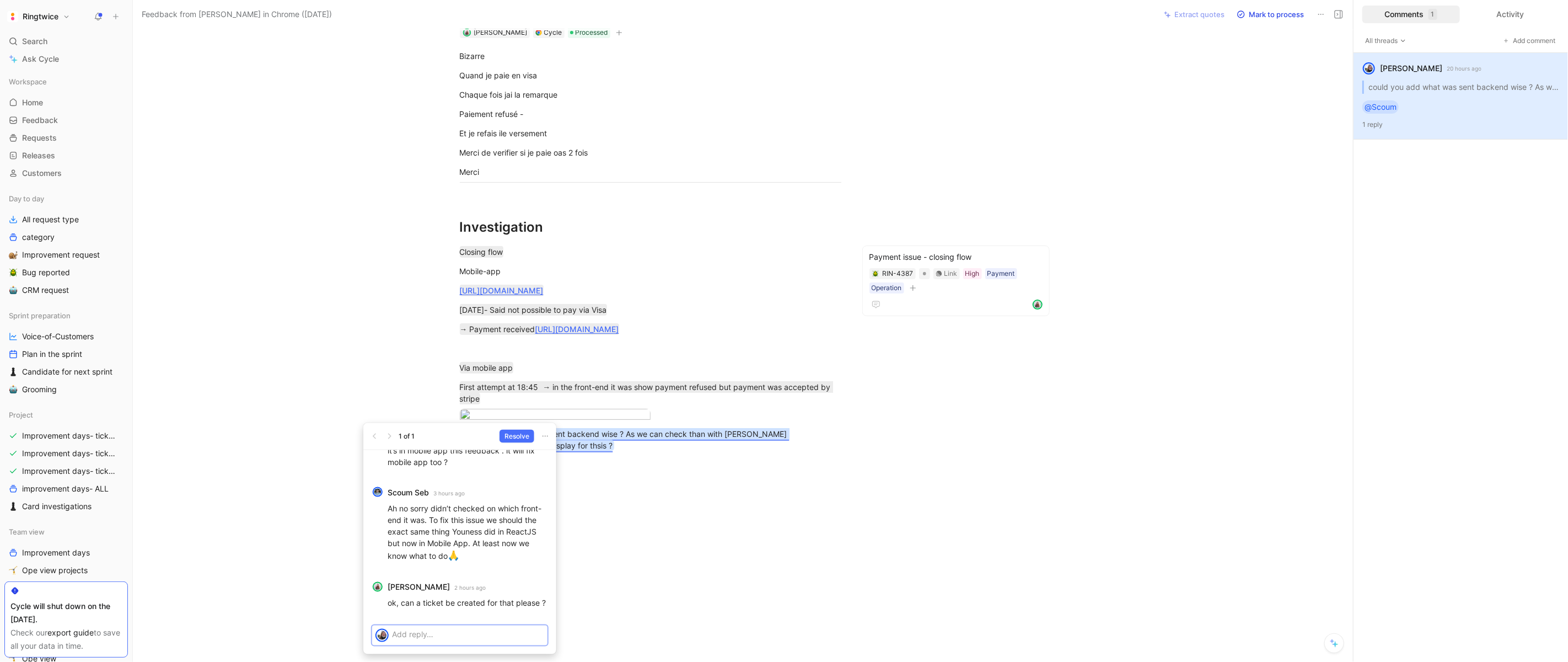
scroll to position [94, 0]
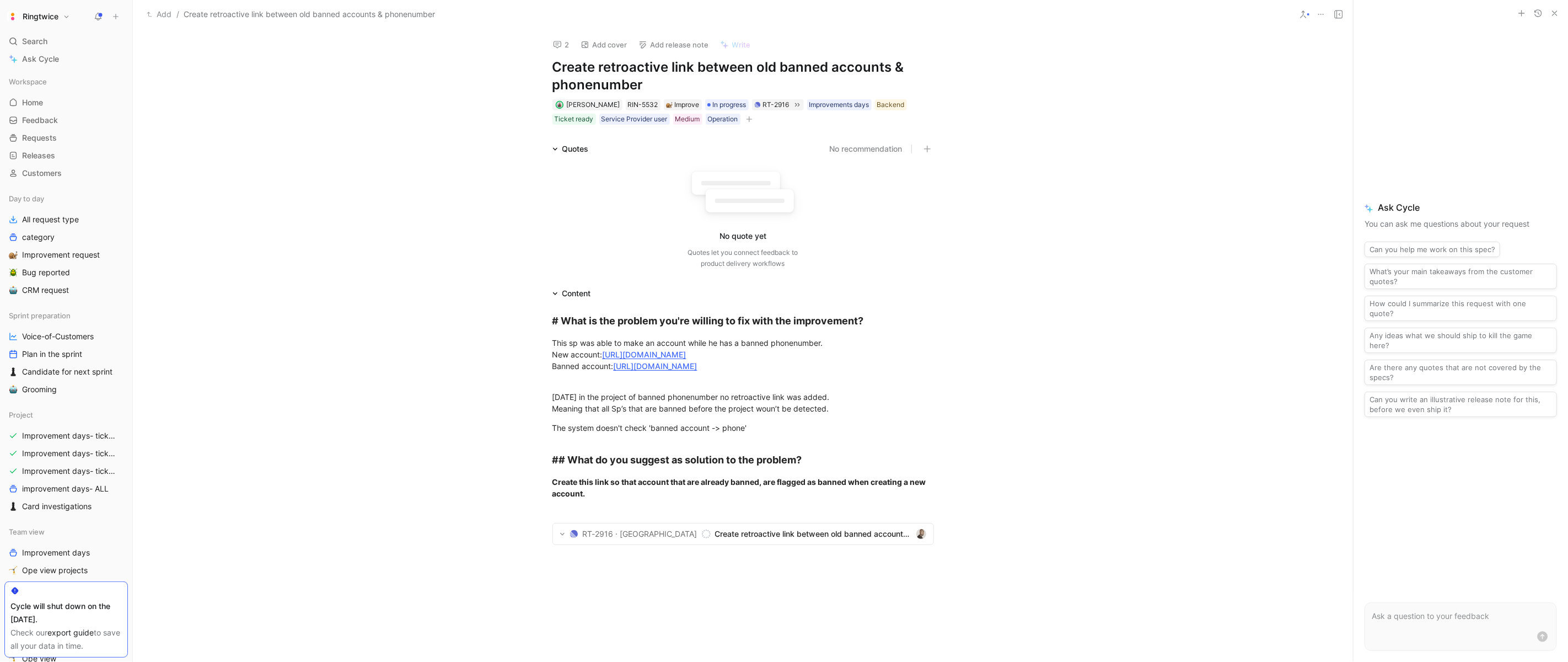
click at [614, 76] on h1 "Create retroactive link between old banned accounts & phonenumber" at bounding box center [743, 76] width 382 height 35
click at [625, 77] on h1 "Create retroactive link between old banned accounts & phonenumber" at bounding box center [743, 76] width 382 height 35
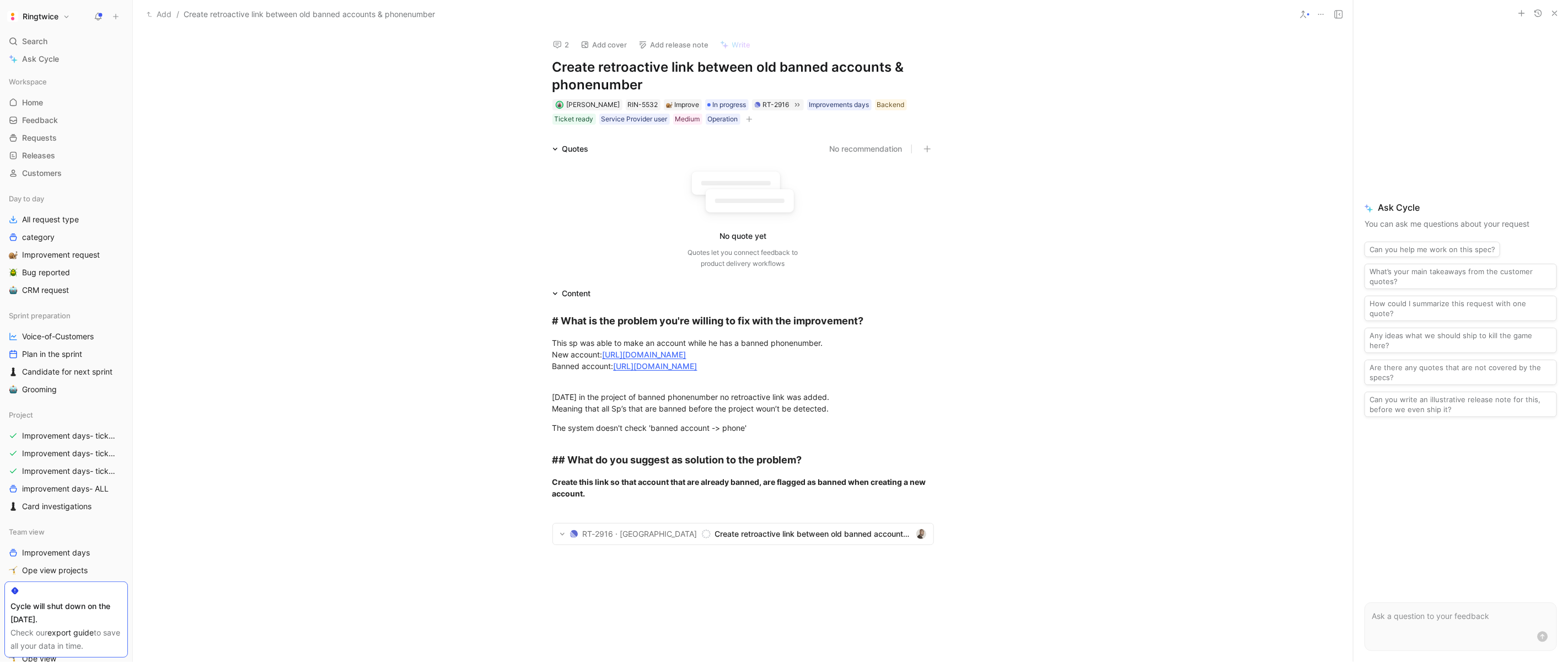
click at [648, 74] on h1 "Create retroactive link between old banned accounts & phonenumber" at bounding box center [743, 76] width 382 height 35
drag, startPoint x: 779, startPoint y: 65, endPoint x: 819, endPoint y: 92, distance: 48.3
click at [819, 92] on h1 "Create retroactive link between old banned accounts & phonenumber" at bounding box center [743, 76] width 382 height 35
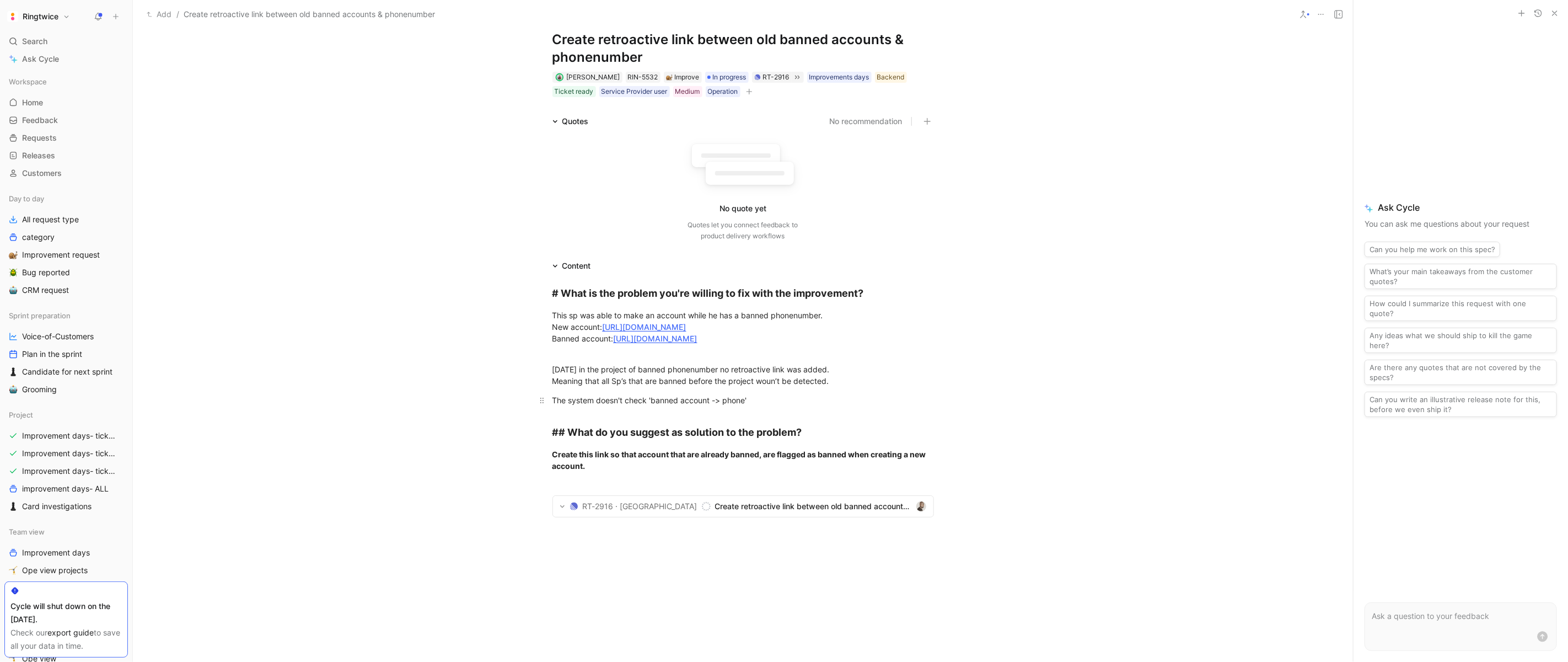
scroll to position [28, 0]
click at [715, 378] on div "Today in the project of banned phonenumber no retroactive link was added. Meani…" at bounding box center [743, 368] width 382 height 35
drag, startPoint x: 797, startPoint y: 394, endPoint x: 575, endPoint y: 316, distance: 235.3
click at [575, 316] on div "# What is the problem you're willing to fix with the improvement? This sp was a…" at bounding box center [743, 409] width 1220 height 273
click at [536, 295] on icon "button" at bounding box center [537, 295] width 4 height 1
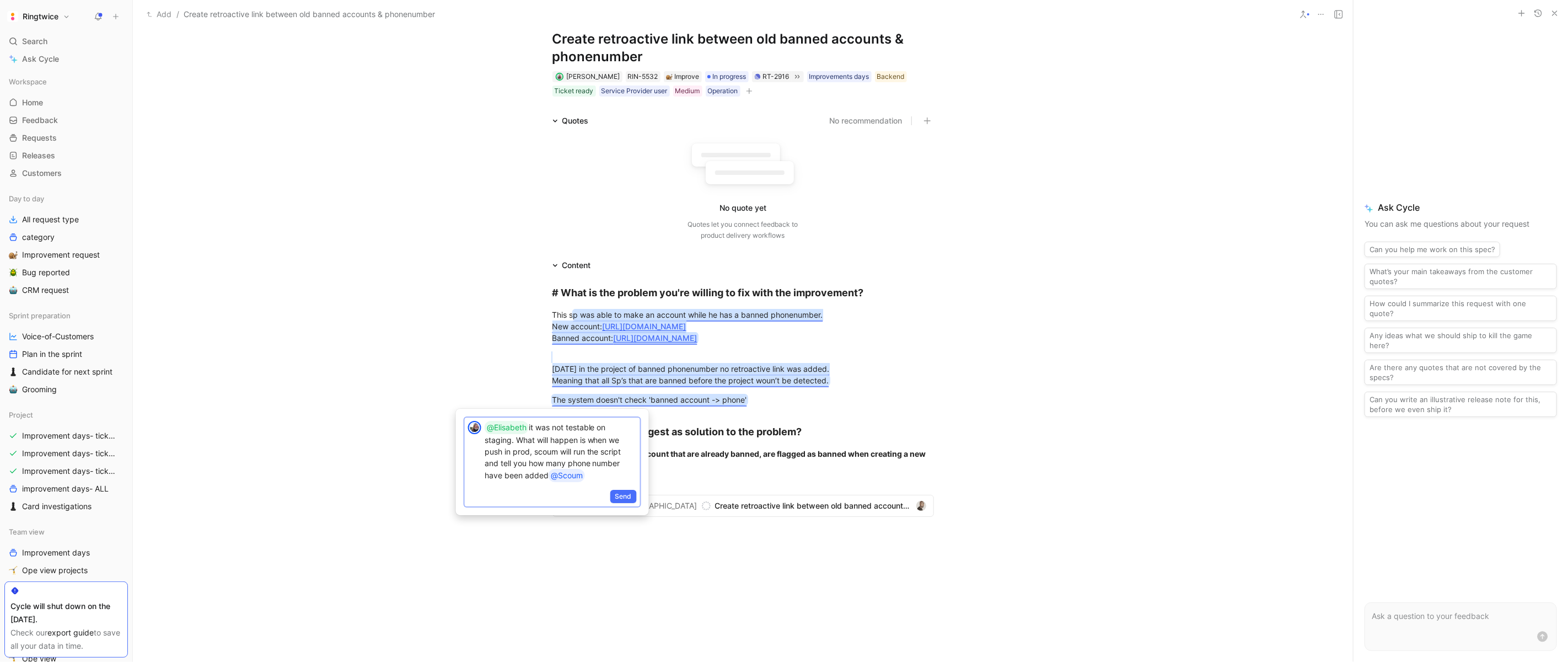
scroll to position [7, 0]
click at [624, 493] on span "Send" at bounding box center [623, 496] width 16 height 11
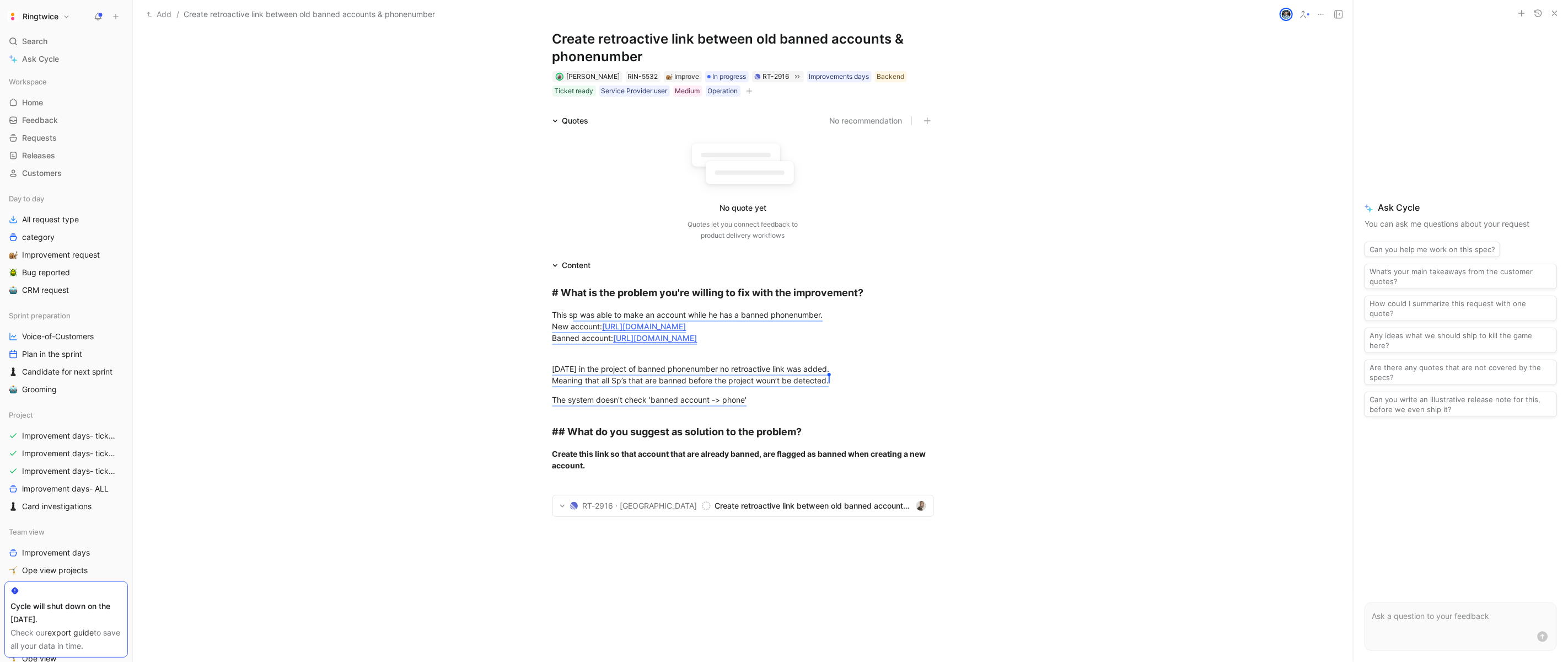
scroll to position [0, 0]
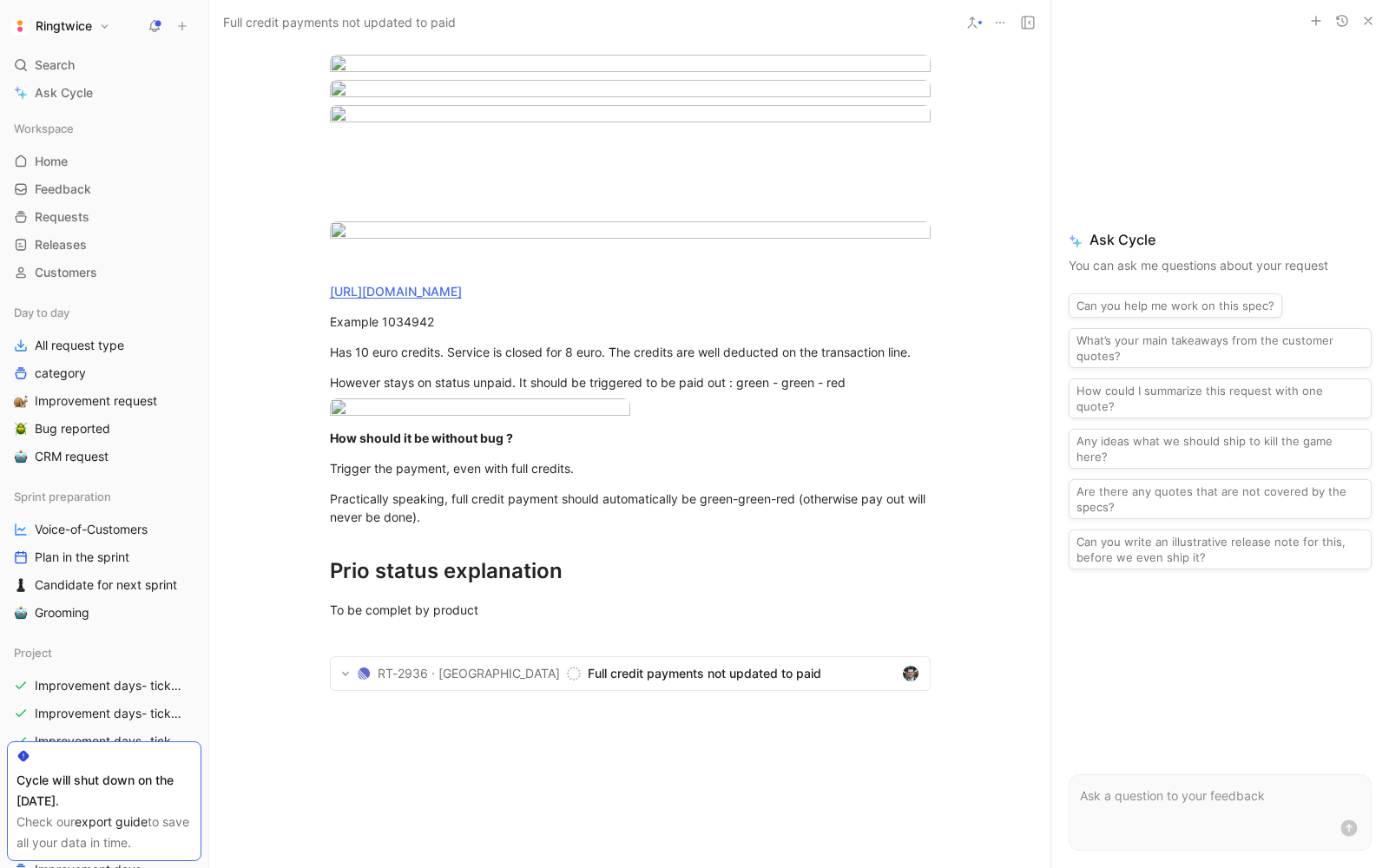
scroll to position [883, 0]
